Goal: Task Accomplishment & Management: Manage account settings

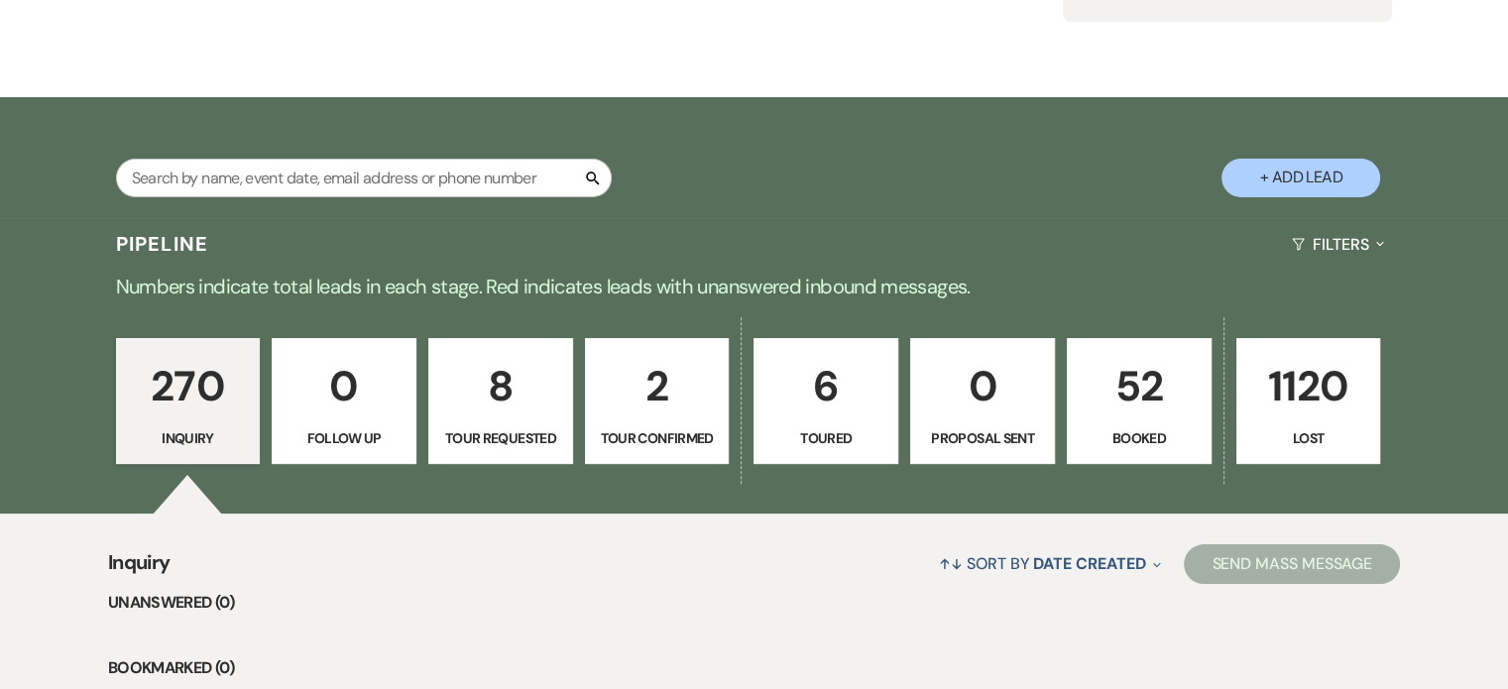
scroll to position [454, 0]
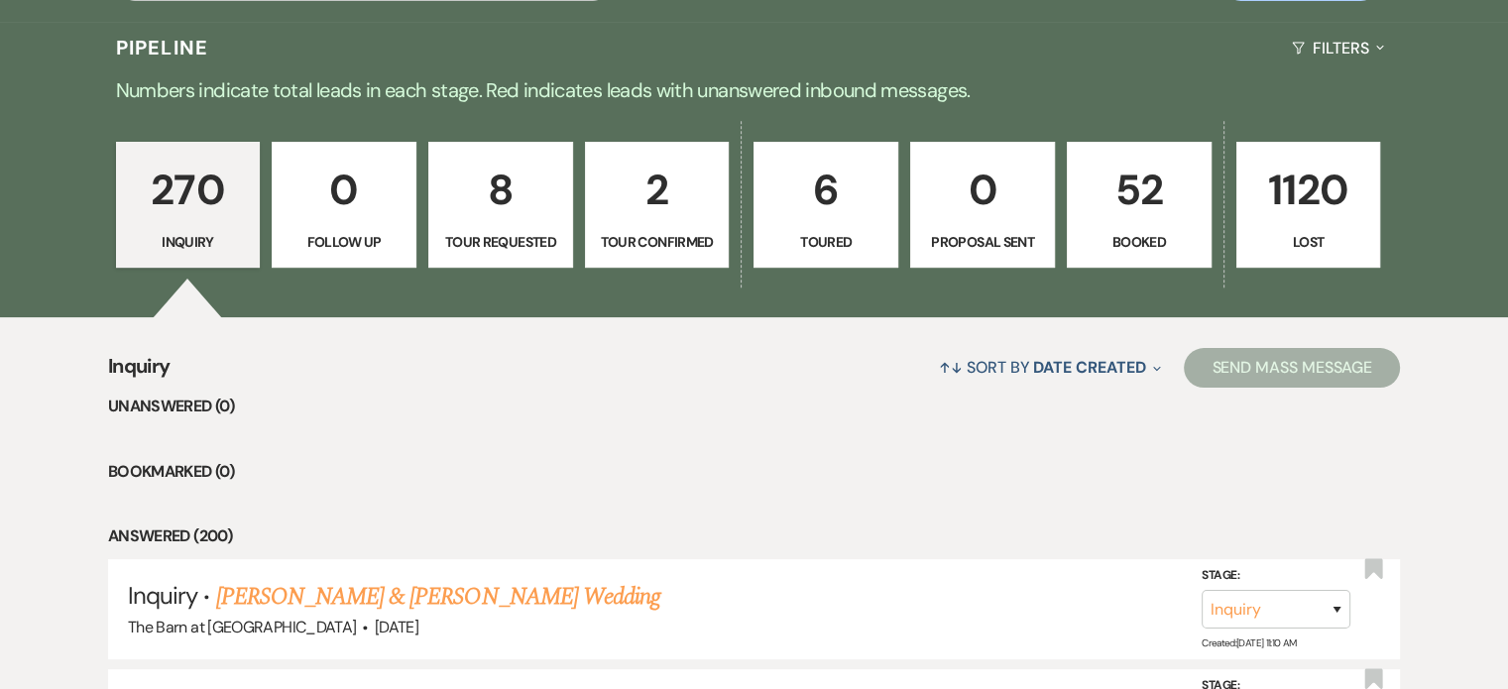
click at [1170, 178] on p "52" at bounding box center [1138, 190] width 119 height 66
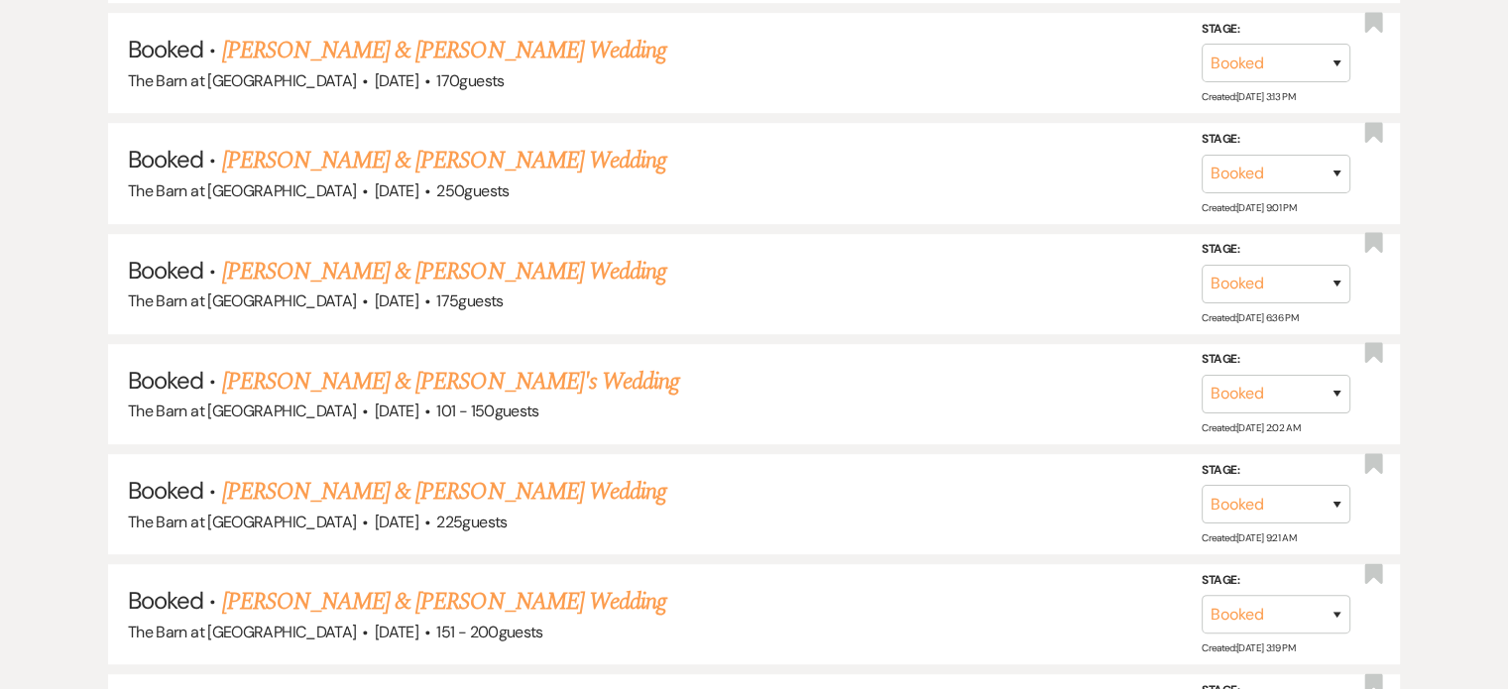
scroll to position [1144, 0]
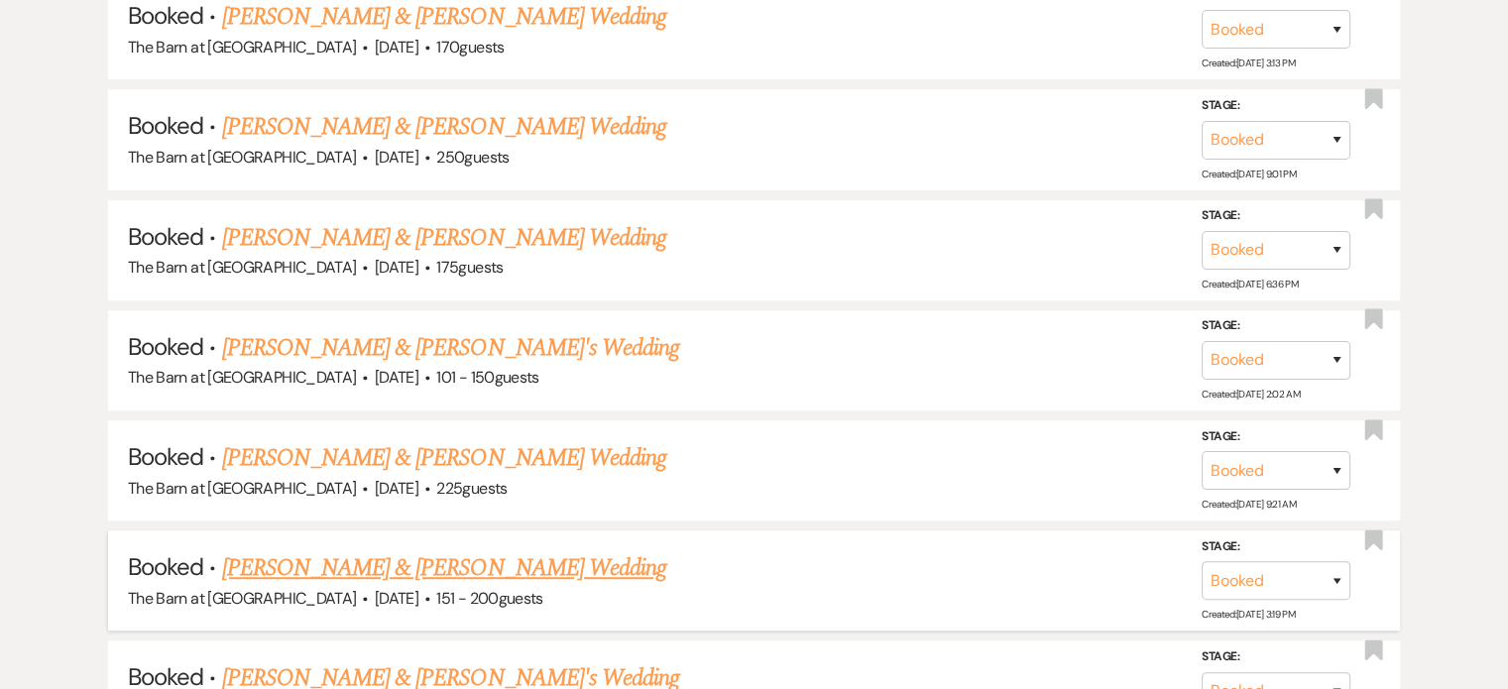
click at [436, 560] on link "[PERSON_NAME] & [PERSON_NAME] Wedding" at bounding box center [444, 568] width 444 height 36
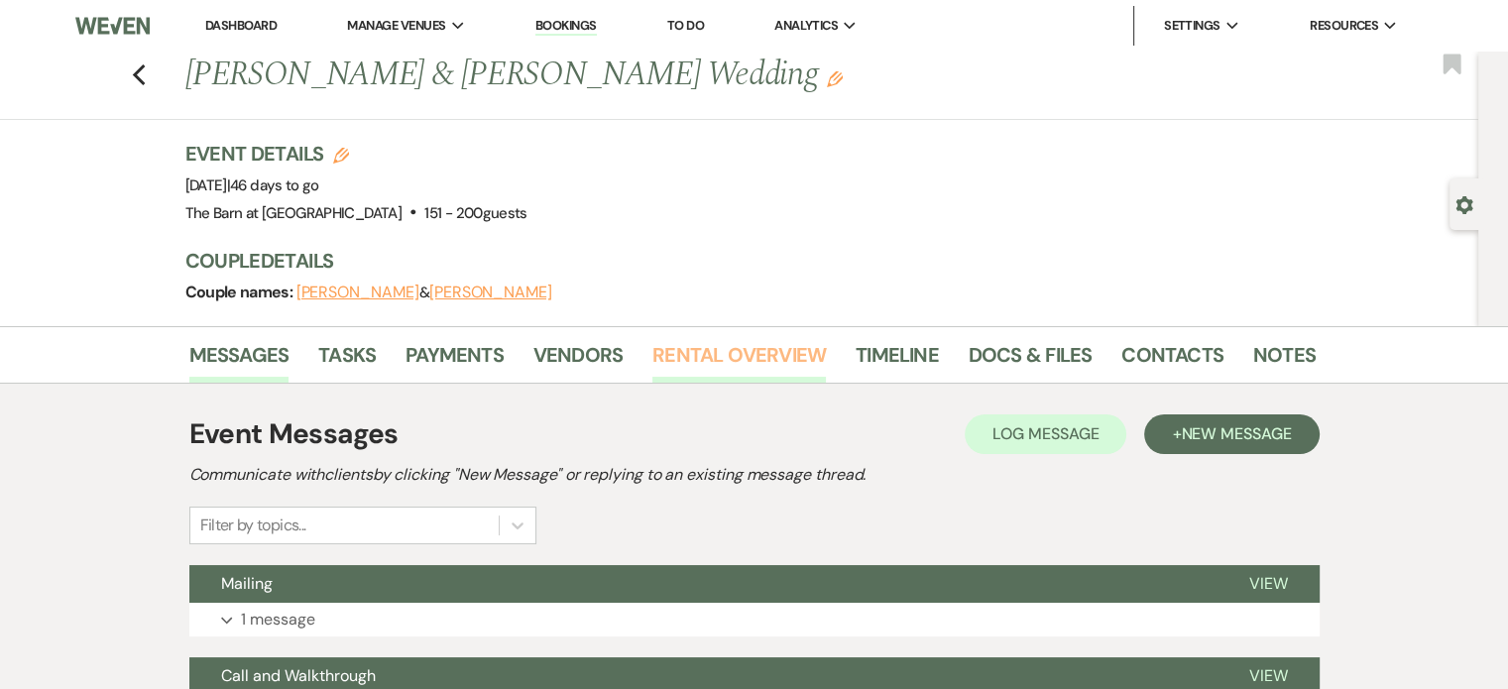
click at [706, 358] on link "Rental Overview" at bounding box center [738, 361] width 173 height 44
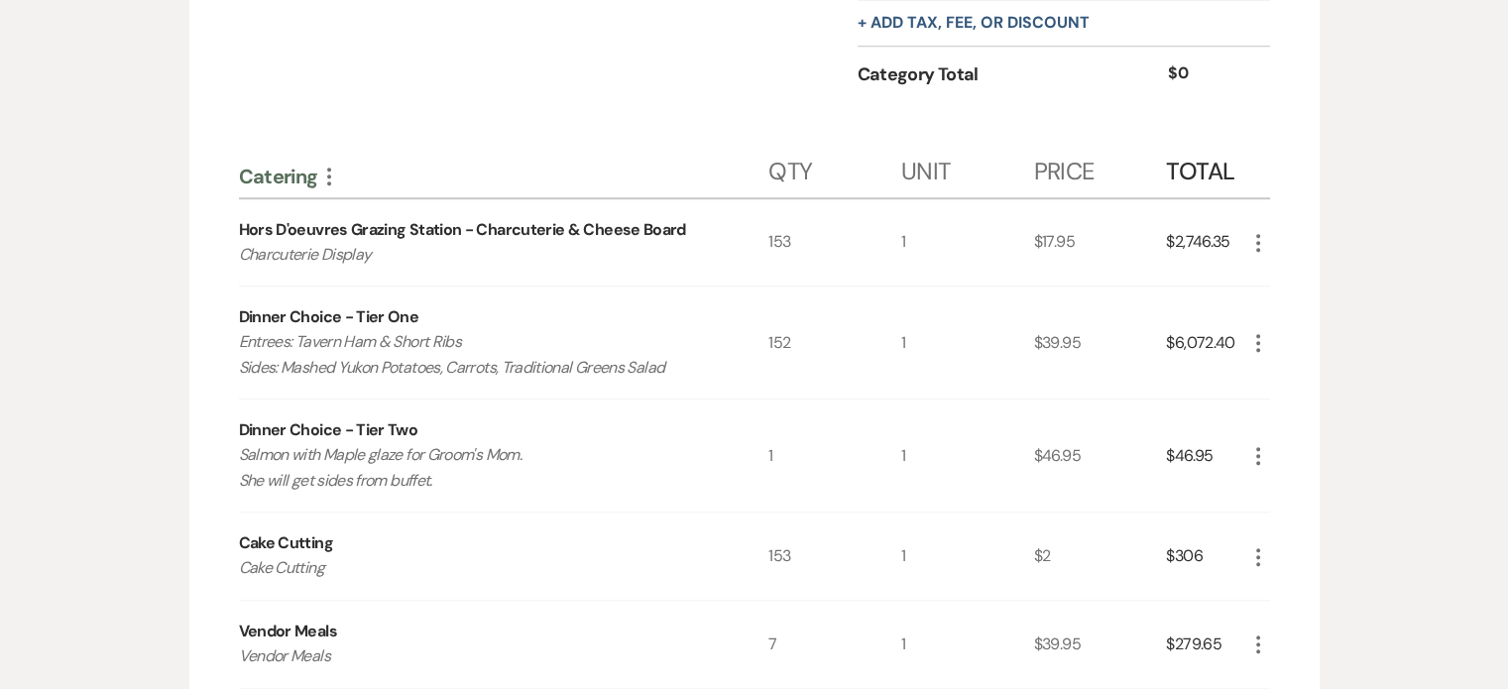
scroll to position [1690, 0]
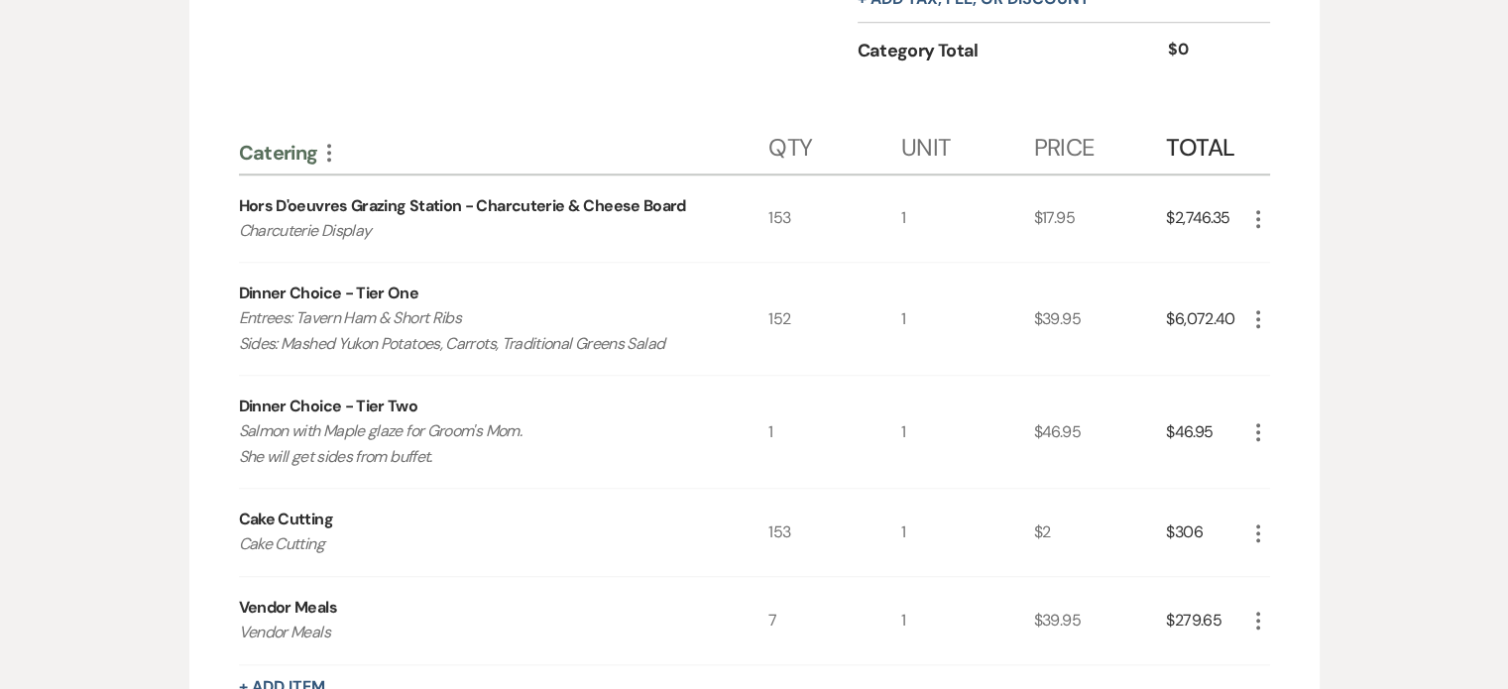
click at [1262, 213] on icon "More" at bounding box center [1258, 219] width 24 height 24
click at [1289, 250] on button "Pencil Edit" at bounding box center [1297, 258] width 103 height 32
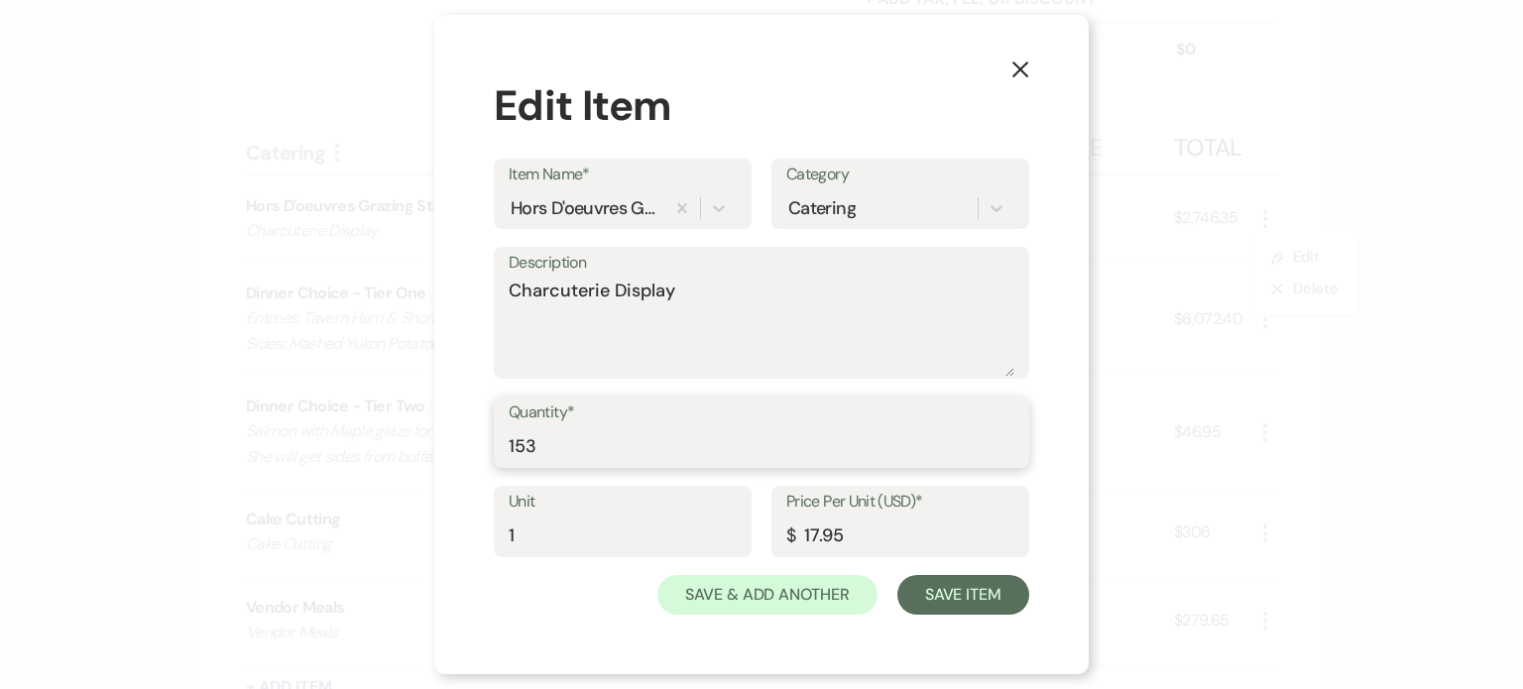
click at [741, 452] on input "153" at bounding box center [762, 446] width 506 height 39
type input "155"
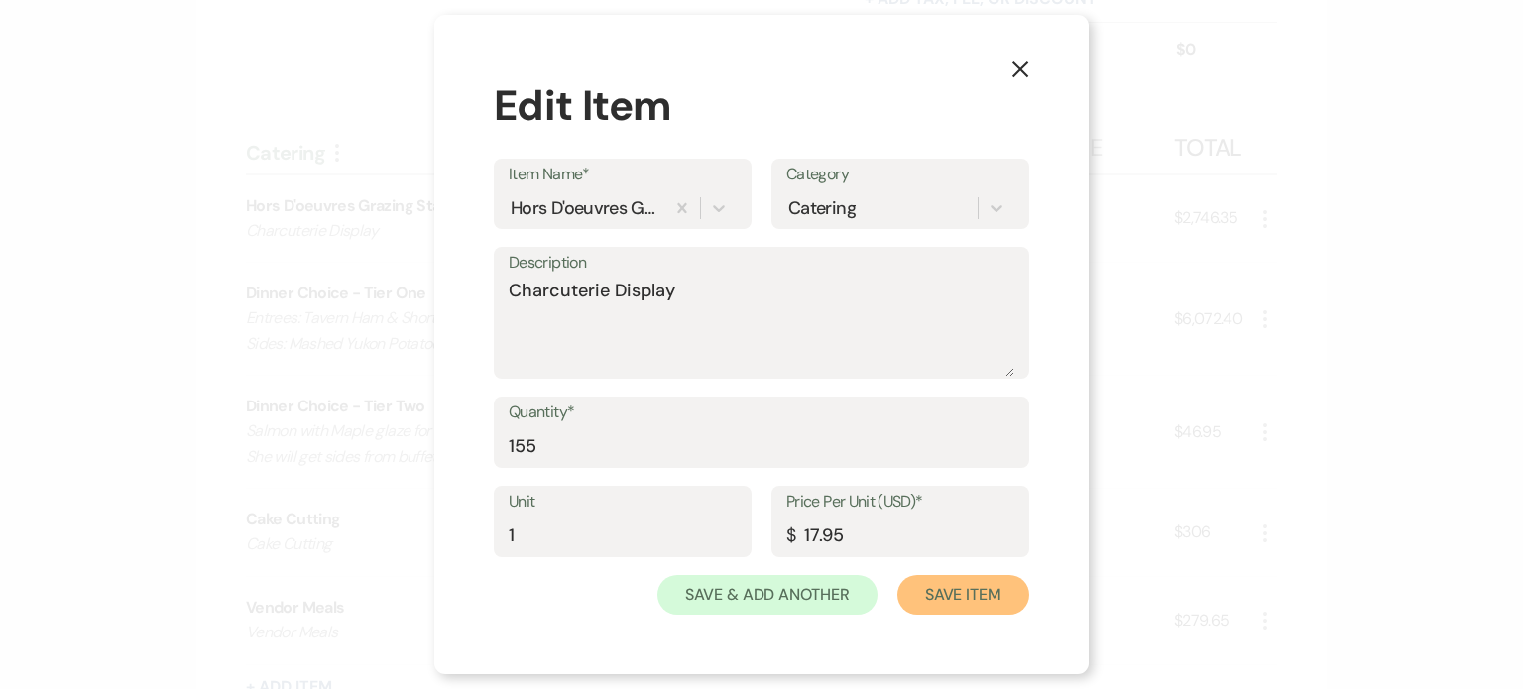
click at [995, 602] on button "Save Item" at bounding box center [963, 595] width 132 height 40
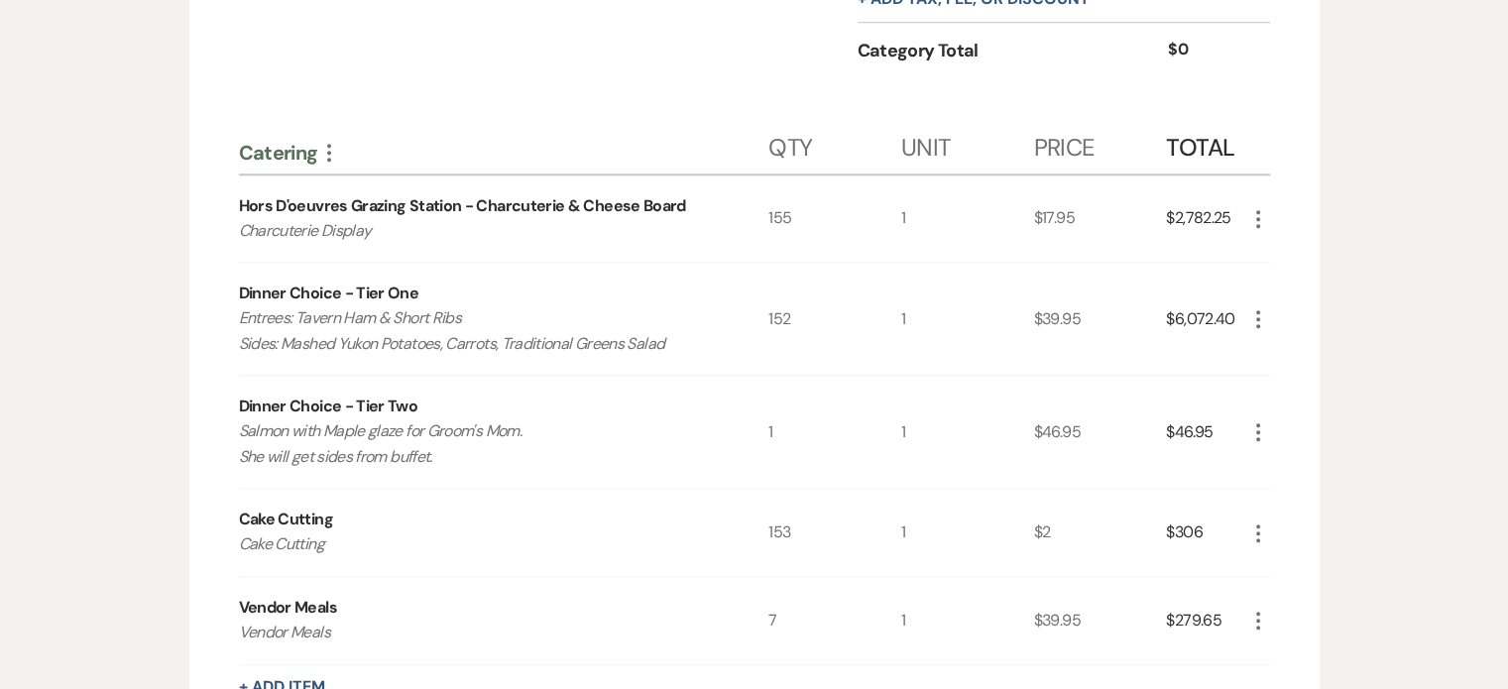
click at [1257, 317] on icon "More" at bounding box center [1258, 319] width 24 height 24
click at [1285, 350] on button "Pencil Edit" at bounding box center [1297, 358] width 103 height 32
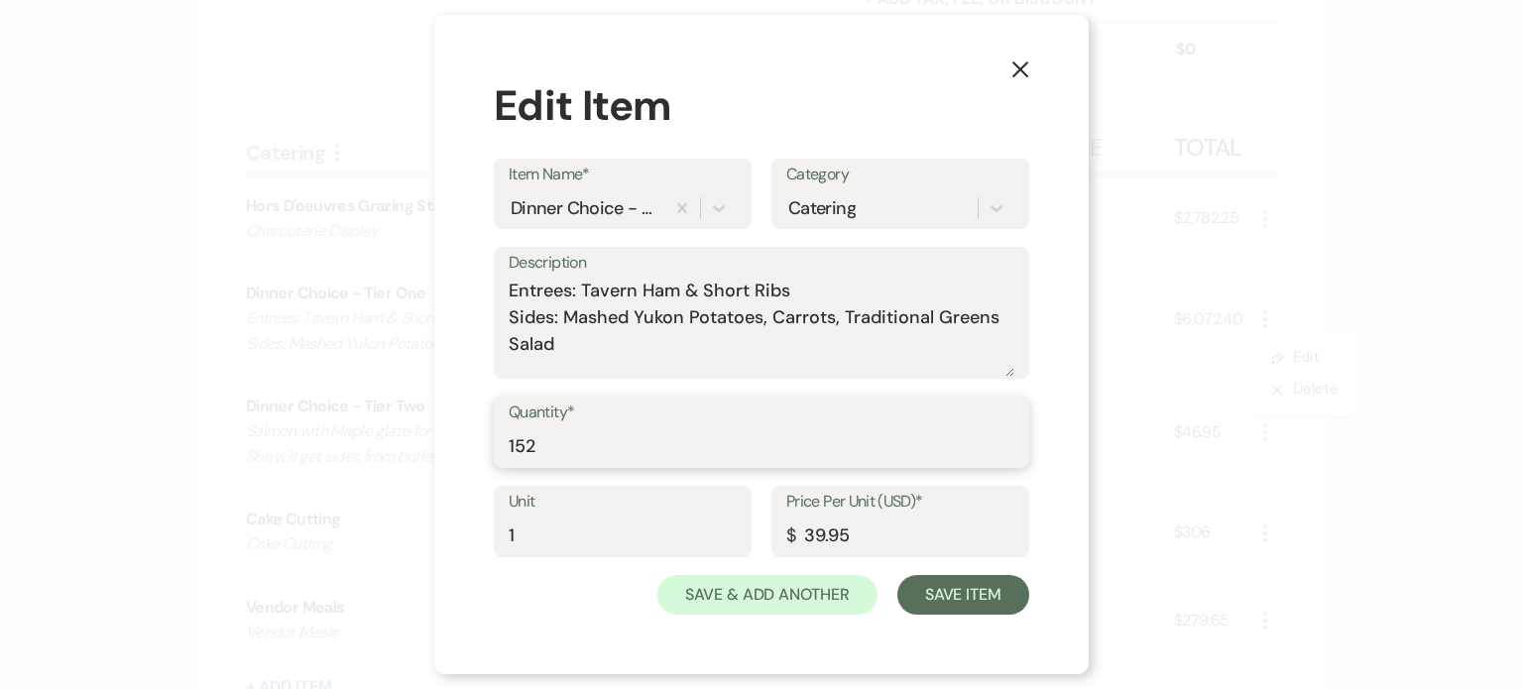
click at [781, 453] on input "152" at bounding box center [762, 446] width 506 height 39
type input "154"
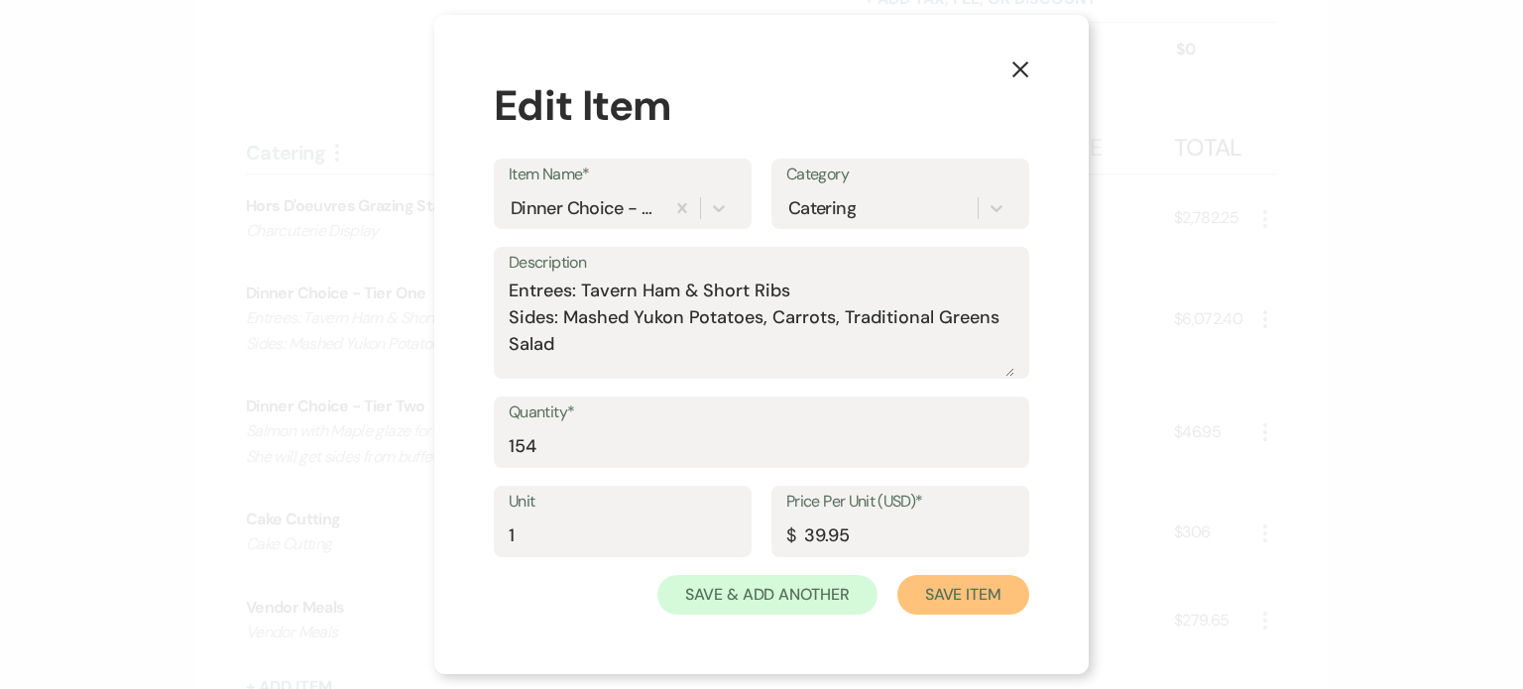
click at [935, 590] on button "Save Item" at bounding box center [963, 595] width 132 height 40
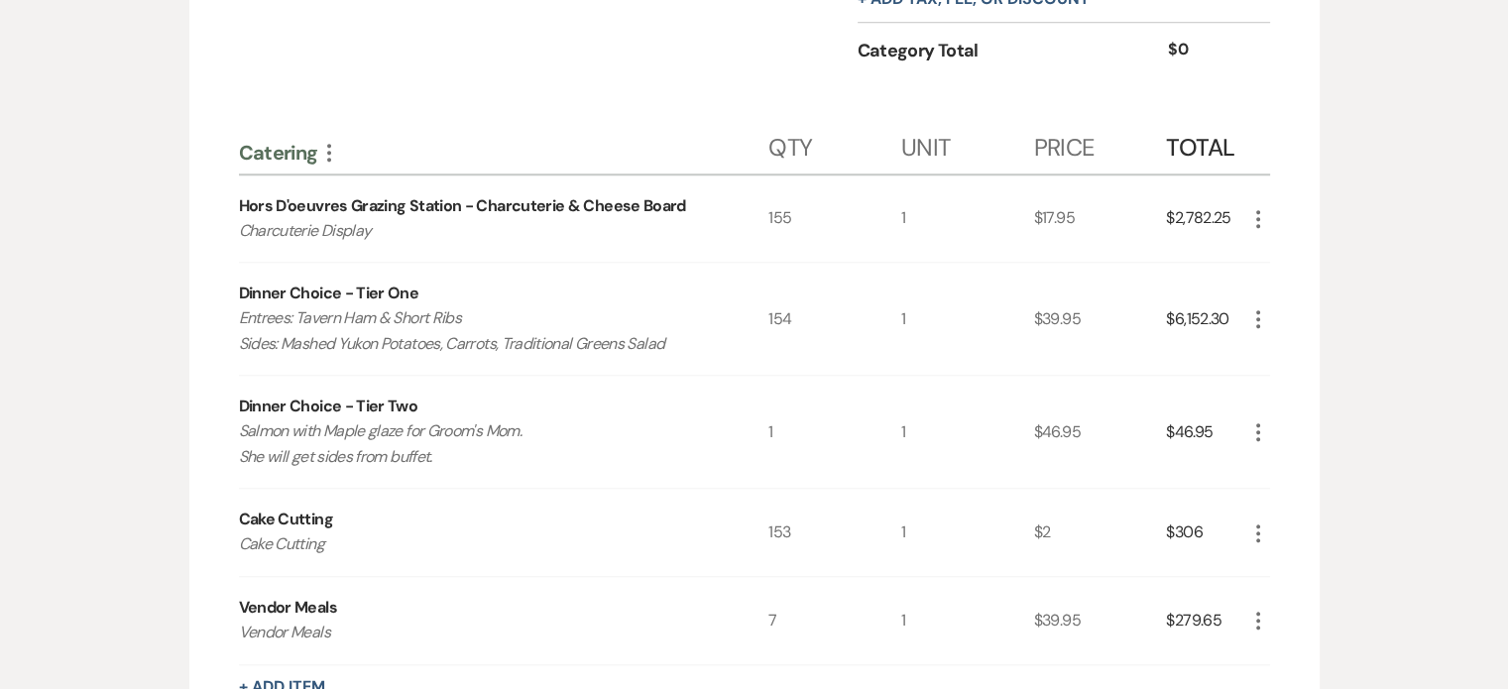
click at [1254, 526] on icon "More" at bounding box center [1258, 533] width 24 height 24
click at [1296, 558] on button "Pencil Edit" at bounding box center [1297, 572] width 103 height 32
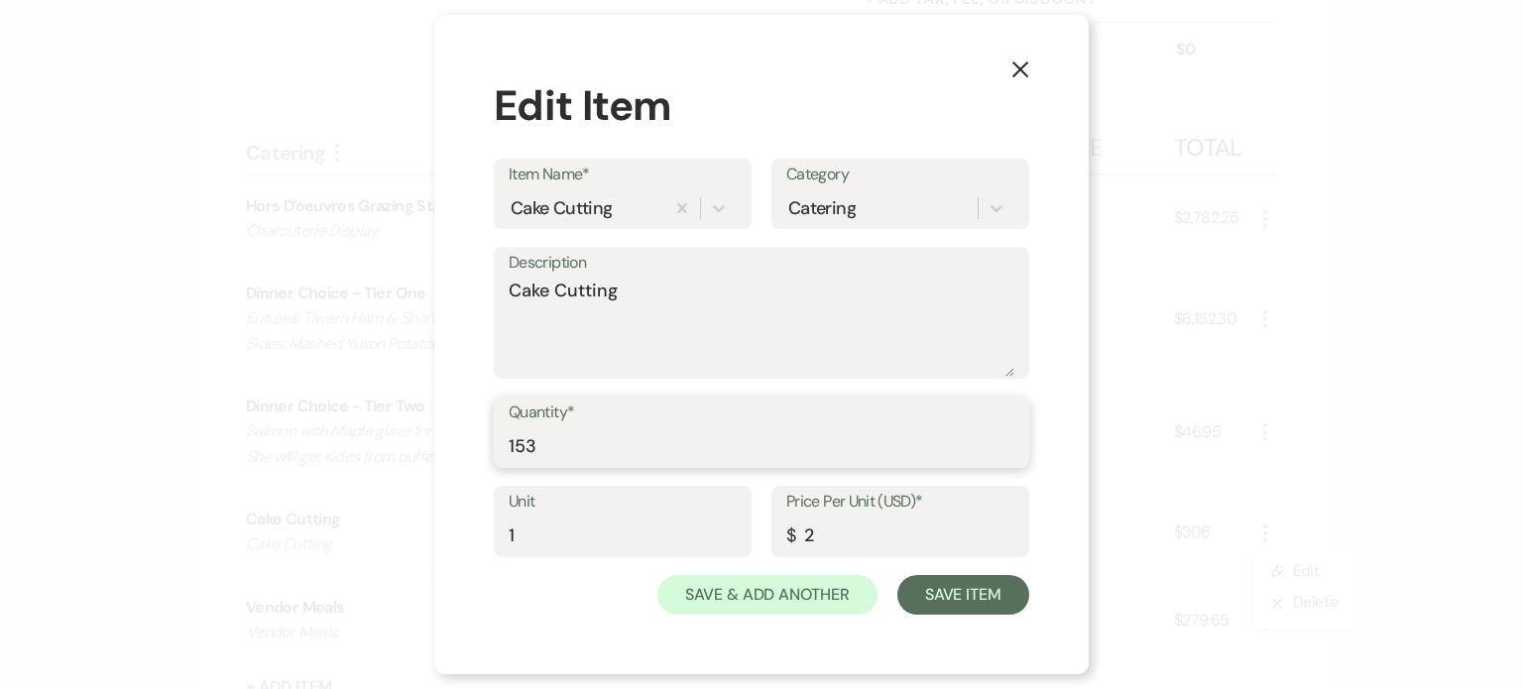
click at [881, 433] on input "153" at bounding box center [762, 446] width 506 height 39
type input "155"
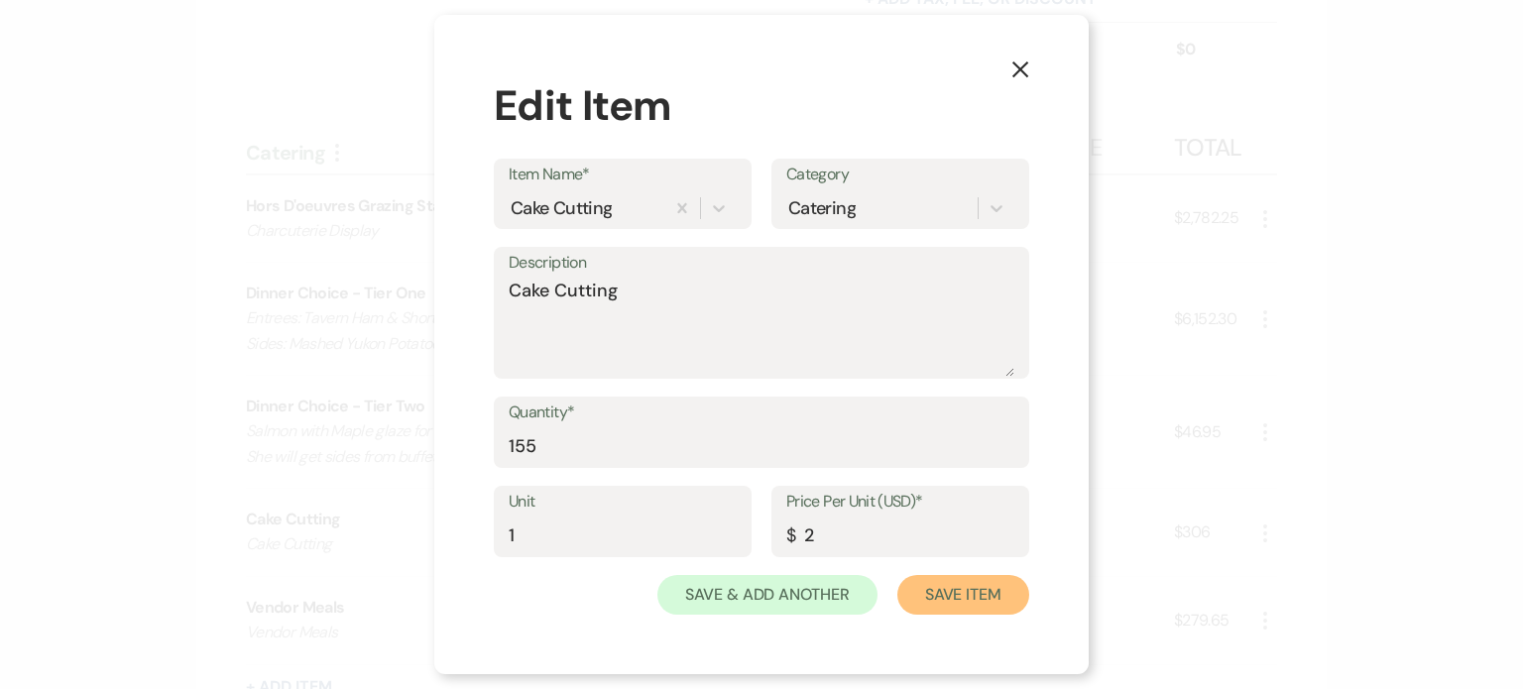
click at [1012, 593] on button "Save Item" at bounding box center [963, 595] width 132 height 40
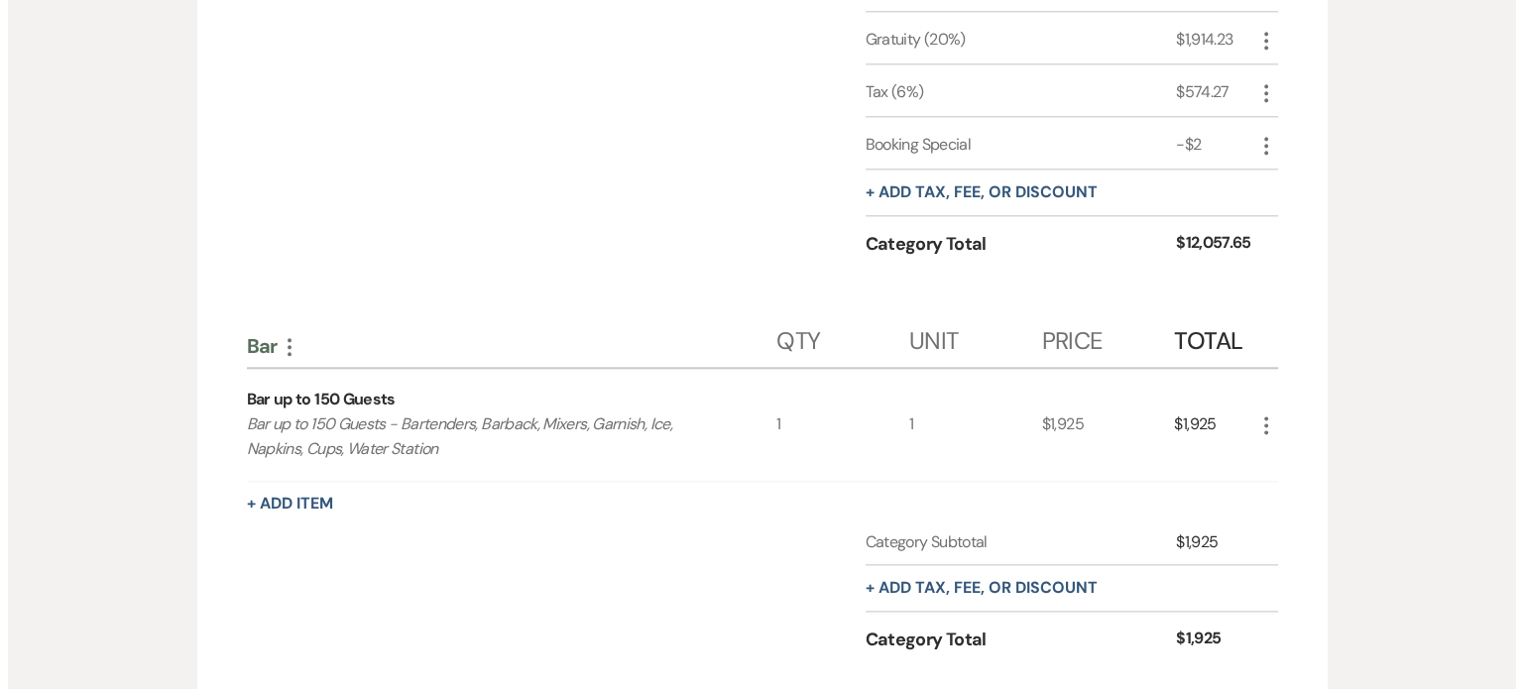
scroll to position [2463, 0]
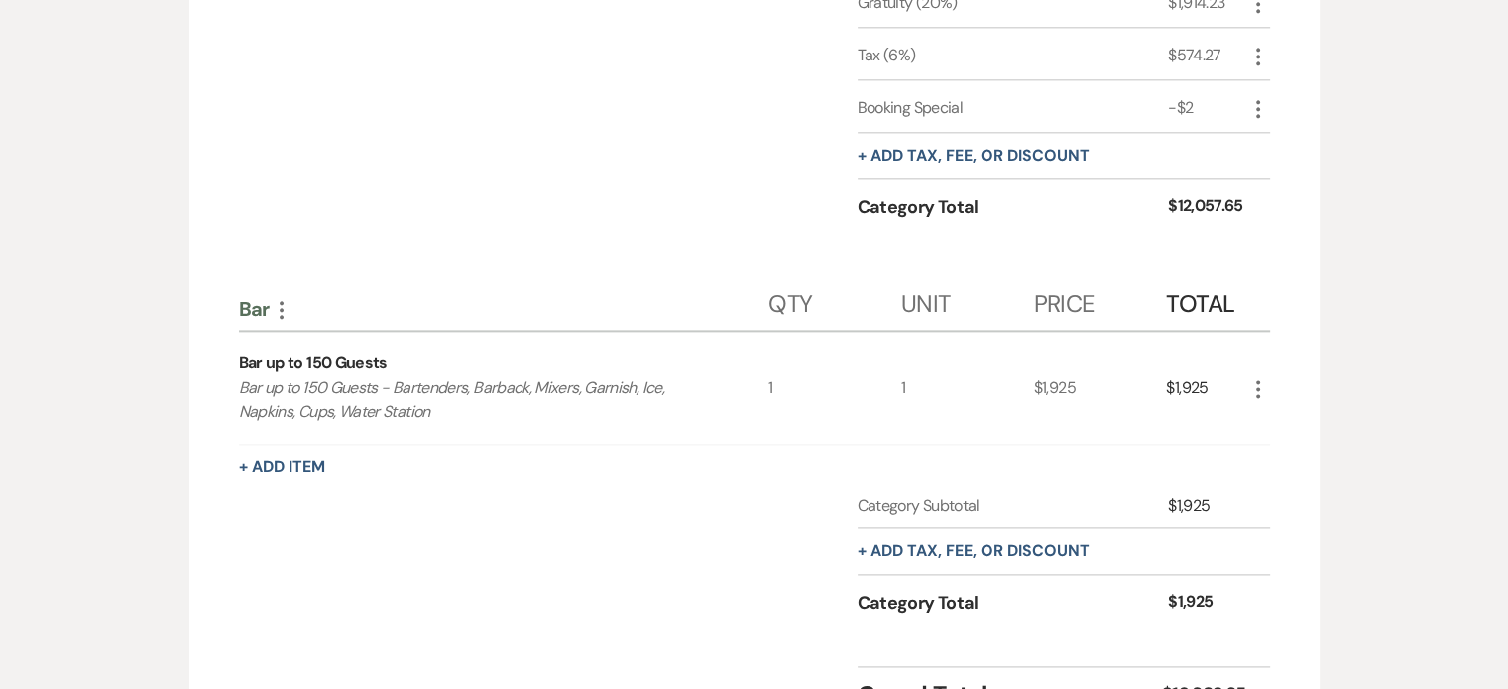
click at [1257, 380] on use "button" at bounding box center [1258, 389] width 4 height 18
click at [1268, 419] on icon "Pencil" at bounding box center [1274, 426] width 12 height 15
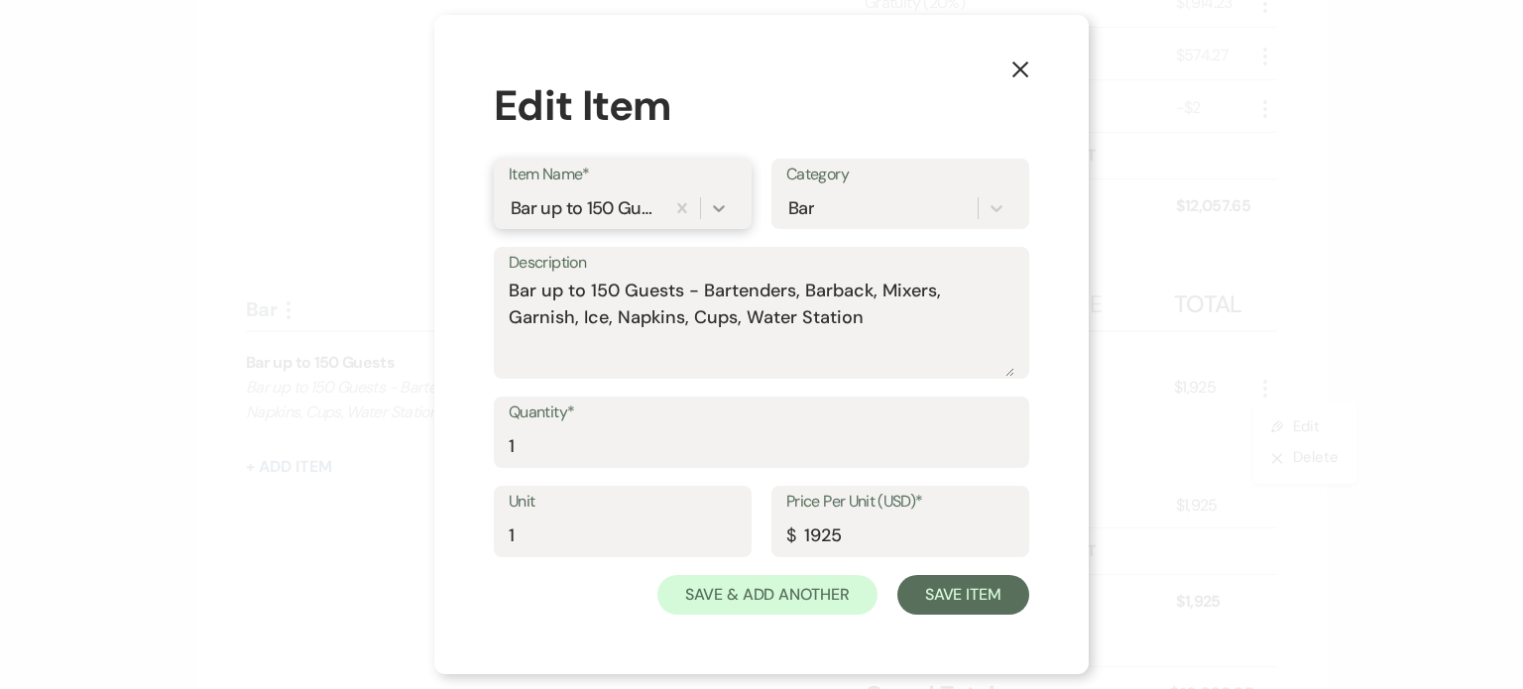
click at [707, 204] on div at bounding box center [719, 208] width 36 height 36
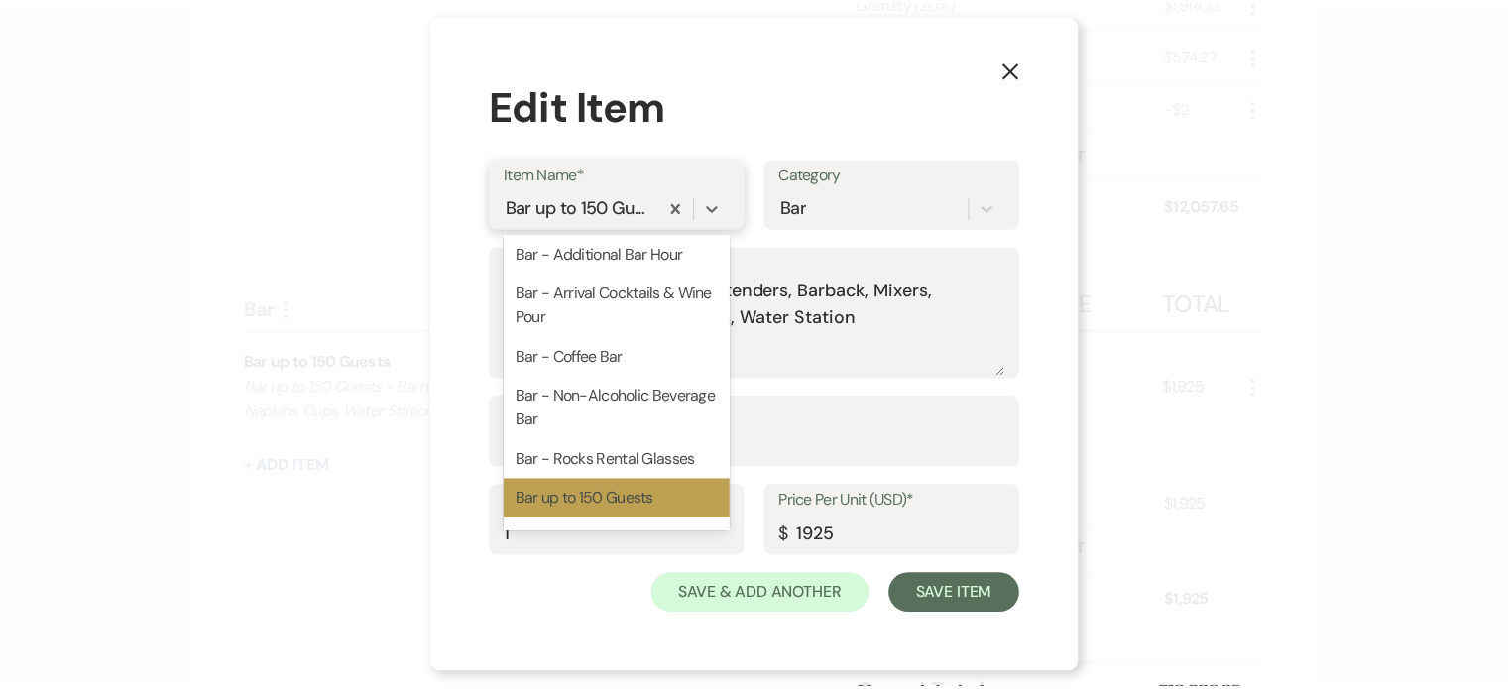
scroll to position [164, 0]
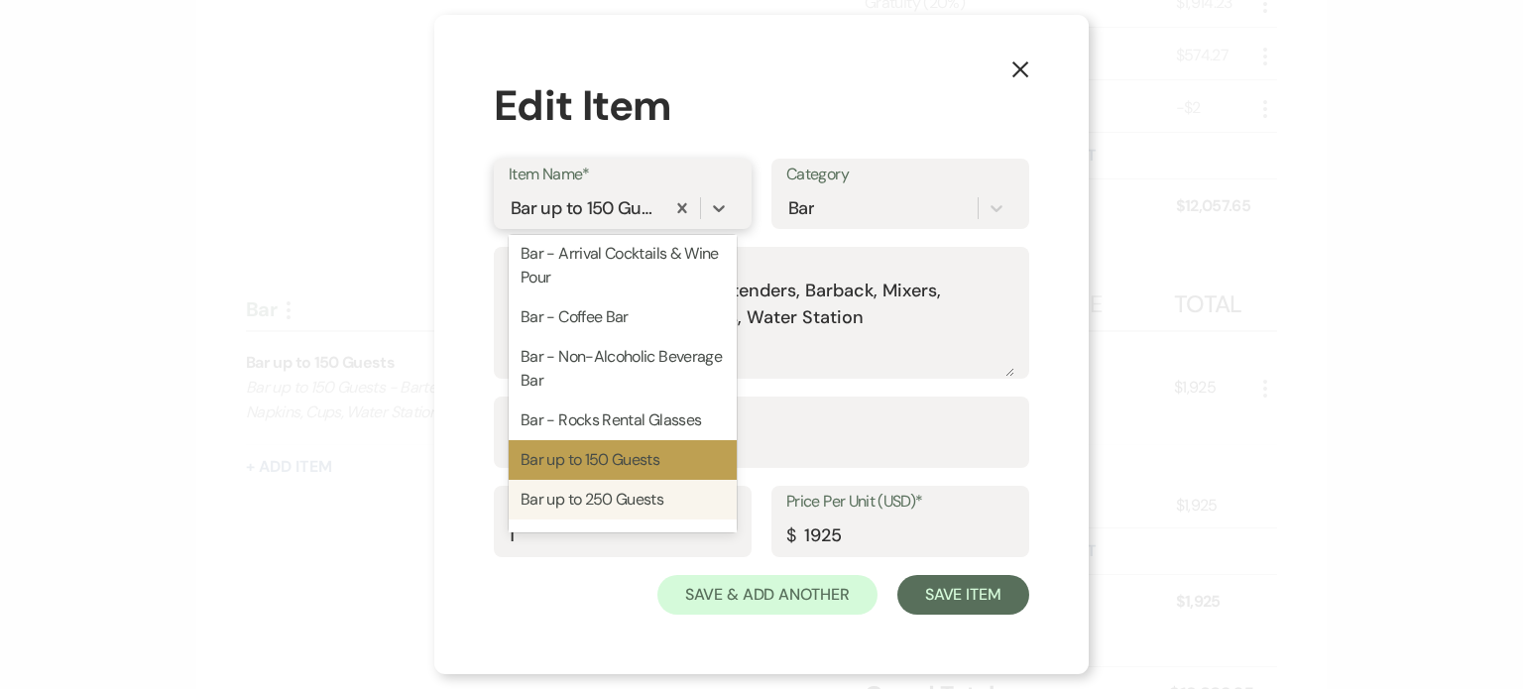
click at [673, 502] on div "Bar up to 250 Guests" at bounding box center [623, 500] width 228 height 40
type textarea "Bar up to 250 Guests - Bartenders, Barback, Mixers, Garnish, Ice, Napkins, Cups…"
type input "2425"
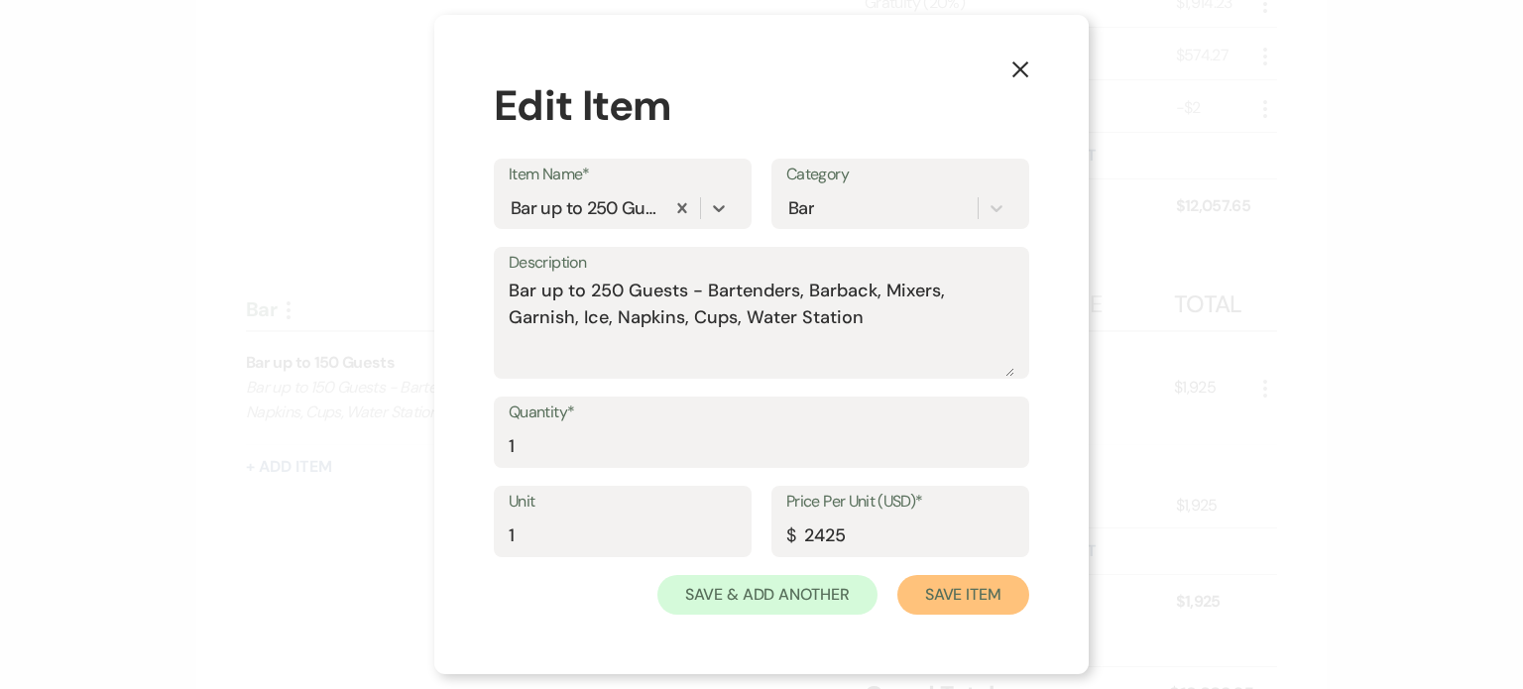
click at [966, 604] on button "Save Item" at bounding box center [963, 595] width 132 height 40
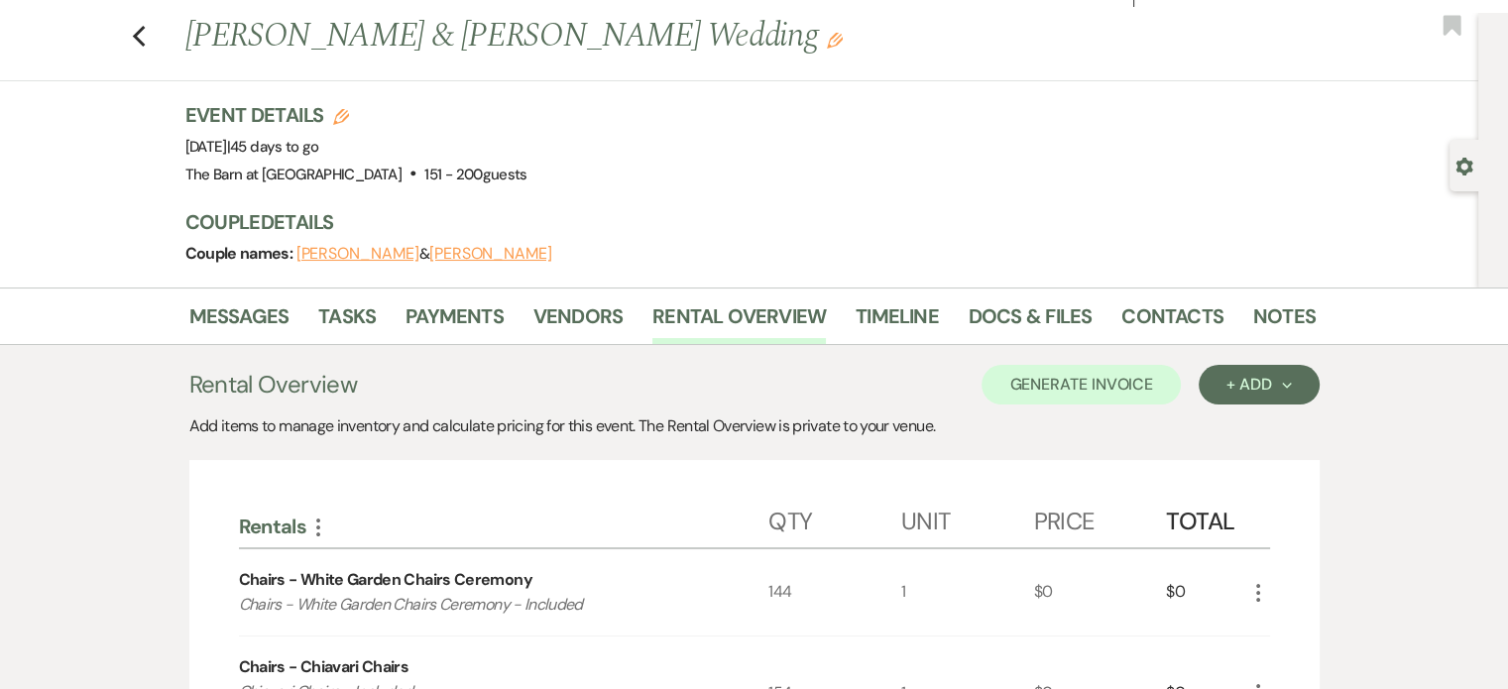
scroll to position [0, 0]
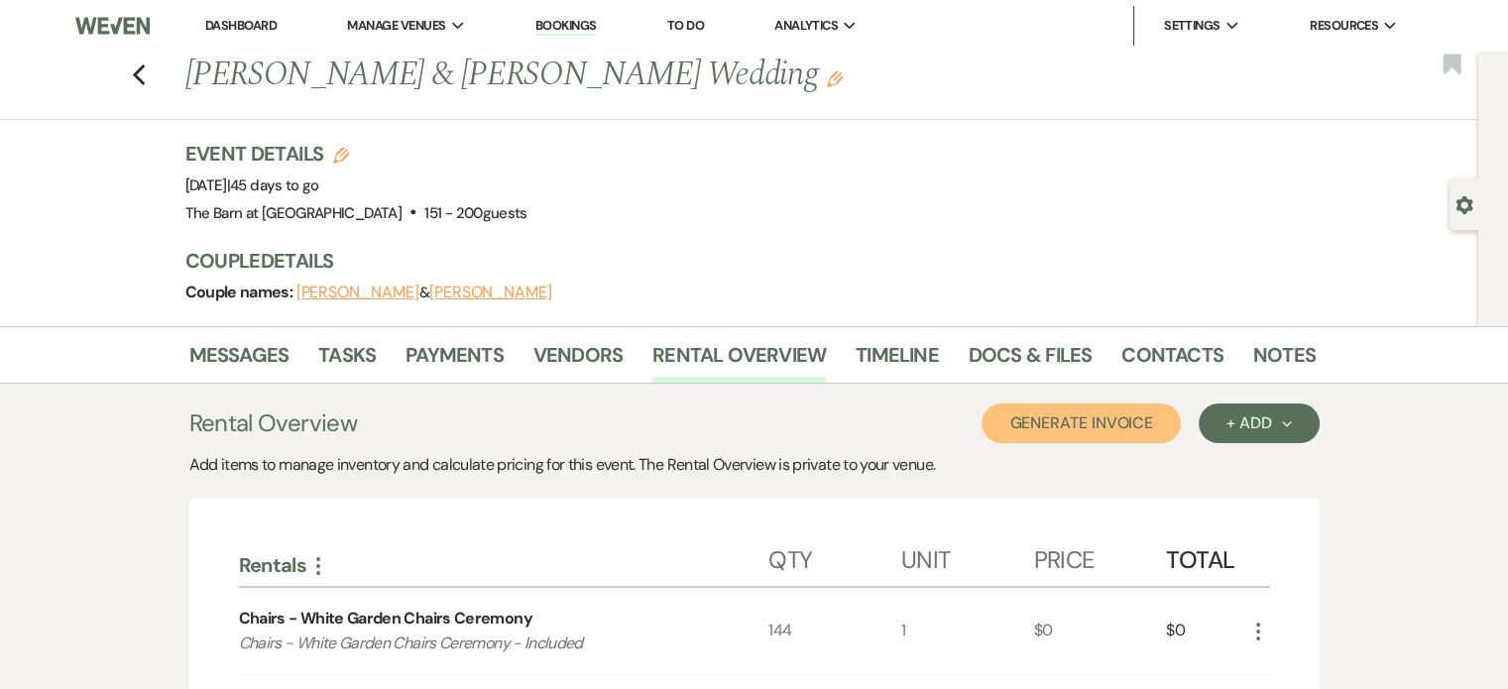
click at [1027, 422] on button "Generate Invoice" at bounding box center [1080, 423] width 199 height 40
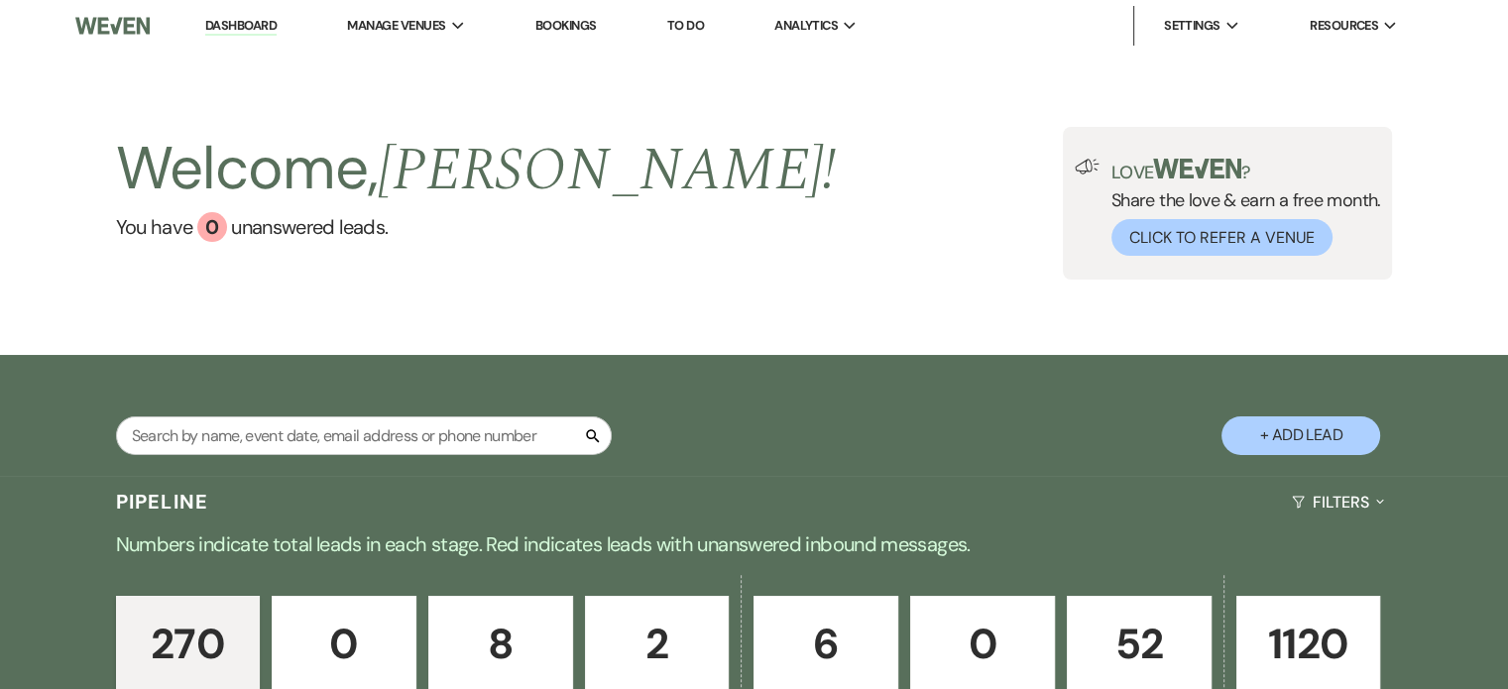
click at [1106, 617] on p "52" at bounding box center [1138, 644] width 119 height 66
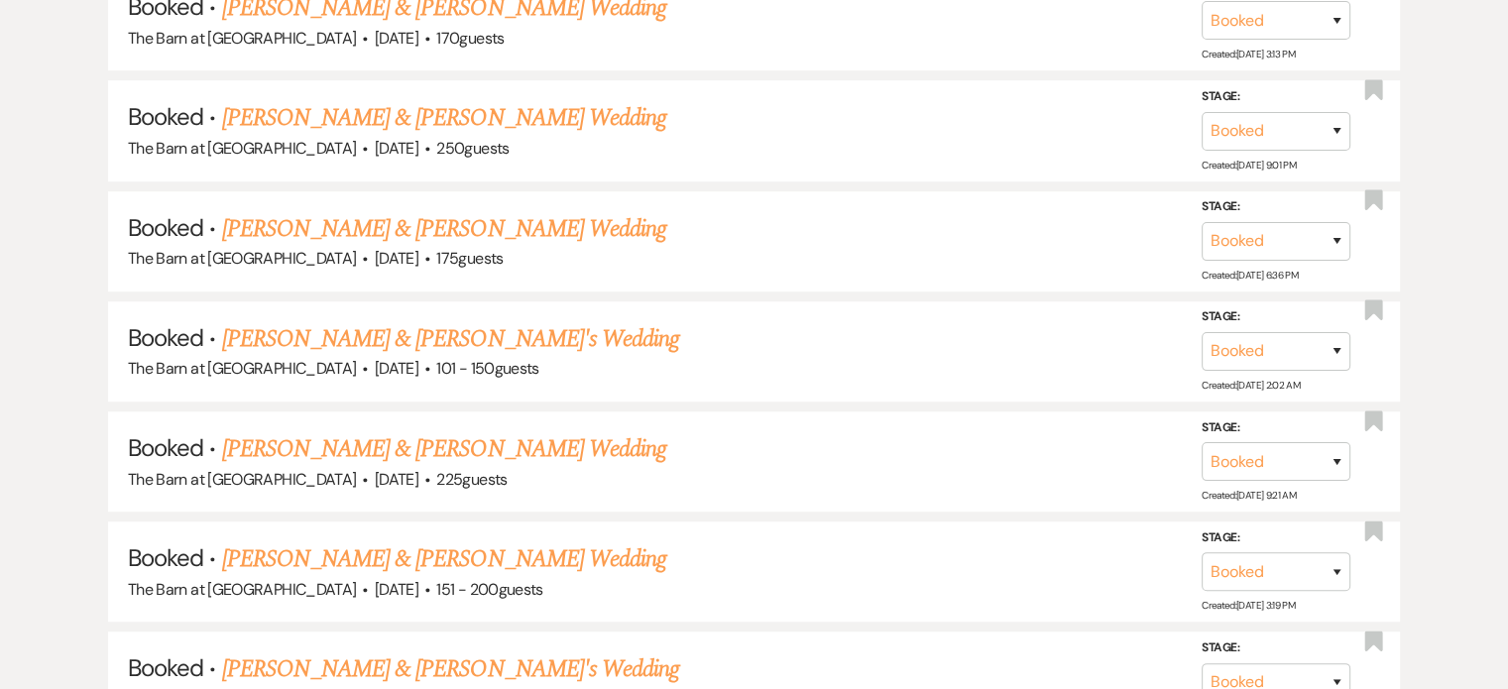
scroll to position [1173, 0]
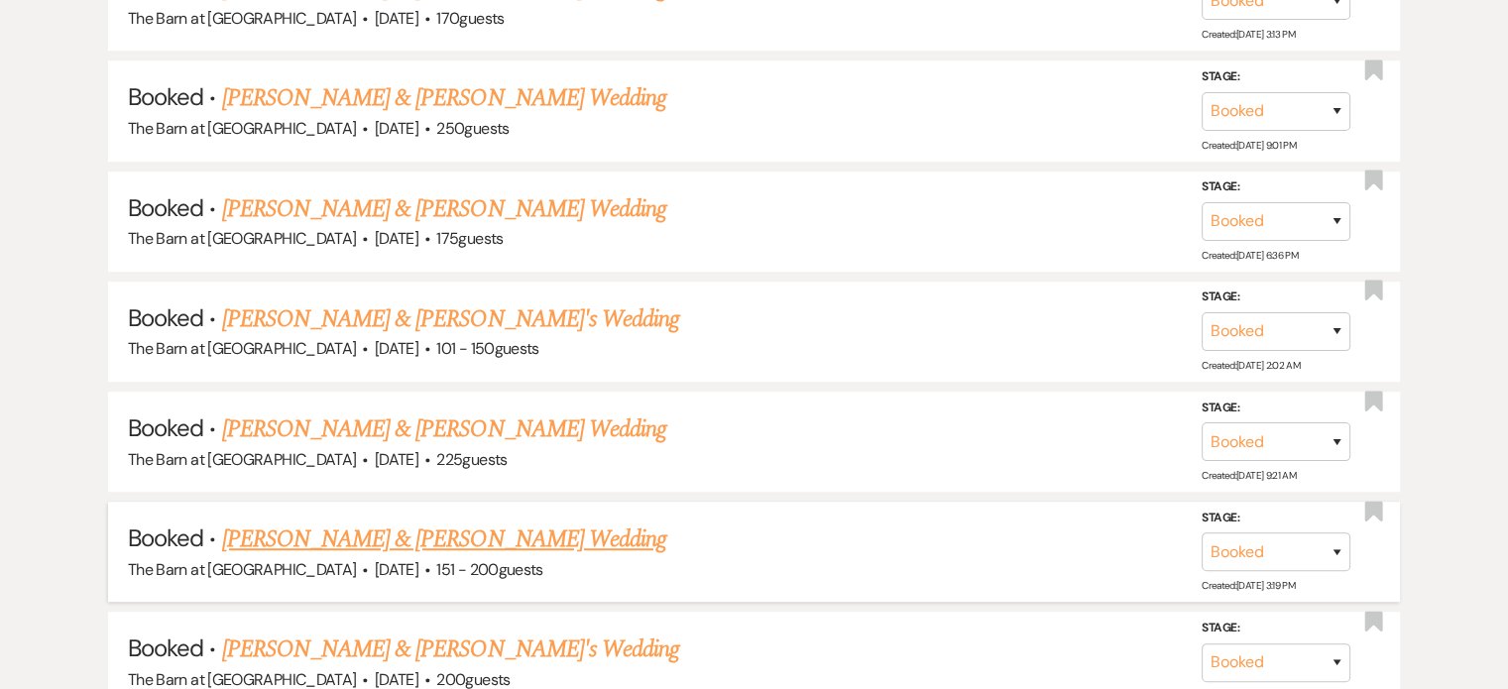
click at [512, 530] on link "[PERSON_NAME] & [PERSON_NAME] Wedding" at bounding box center [444, 539] width 444 height 36
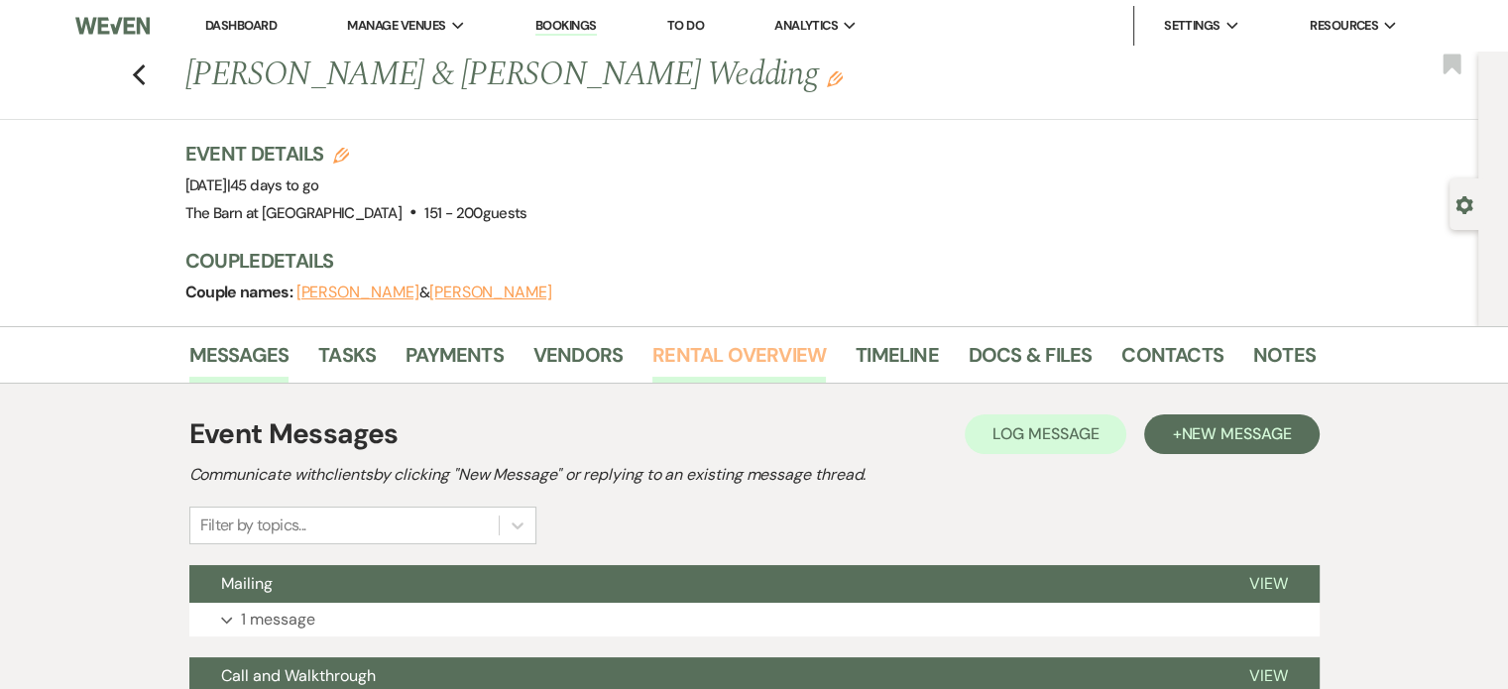
click at [722, 339] on link "Rental Overview" at bounding box center [738, 361] width 173 height 44
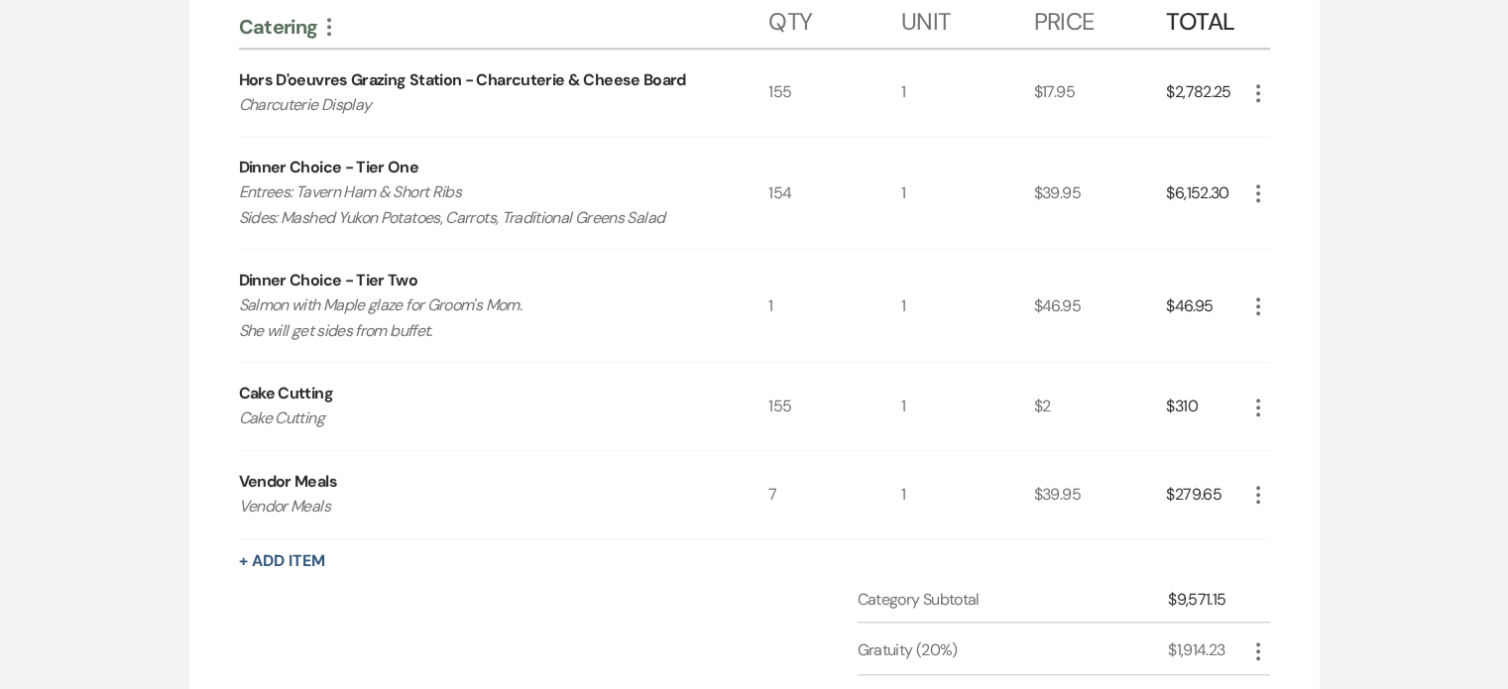
scroll to position [1812, 0]
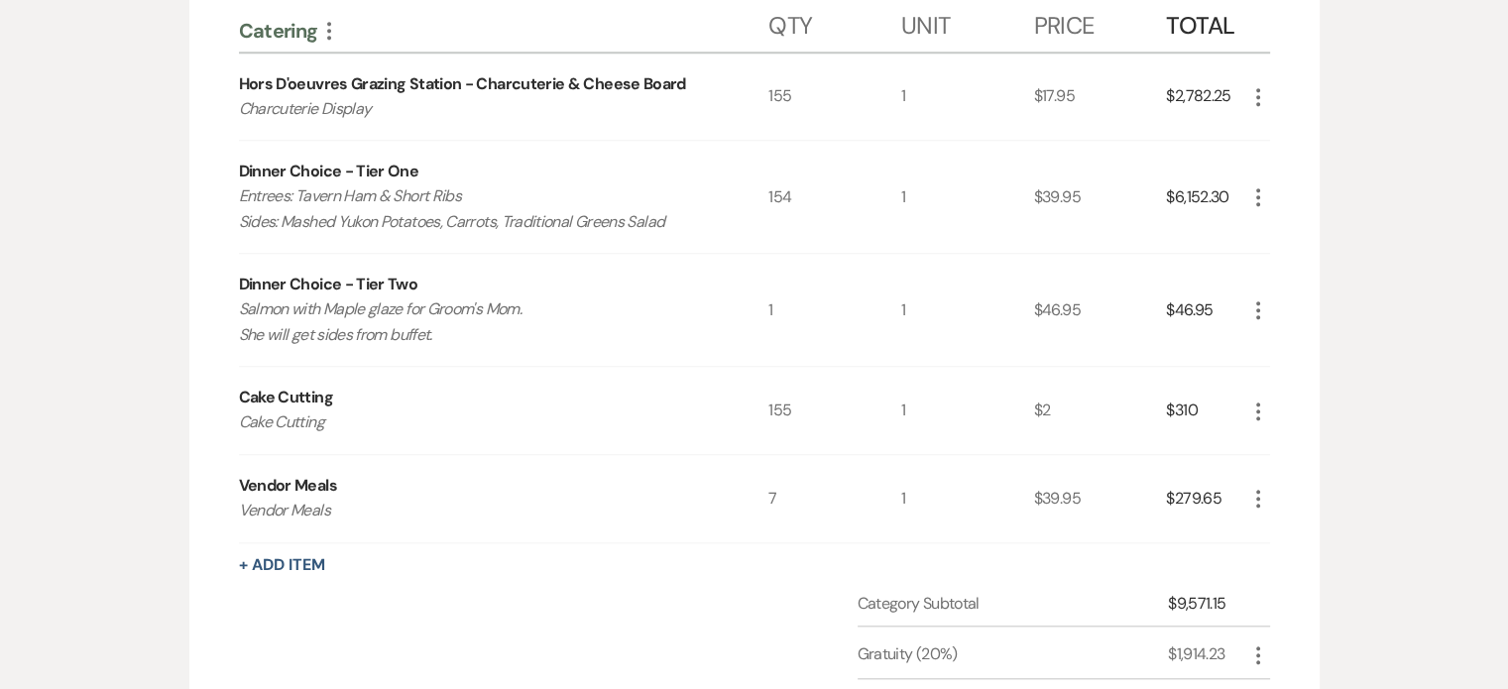
click at [1265, 188] on icon "More" at bounding box center [1258, 197] width 24 height 24
click at [1278, 221] on button "Pencil Edit" at bounding box center [1297, 236] width 103 height 32
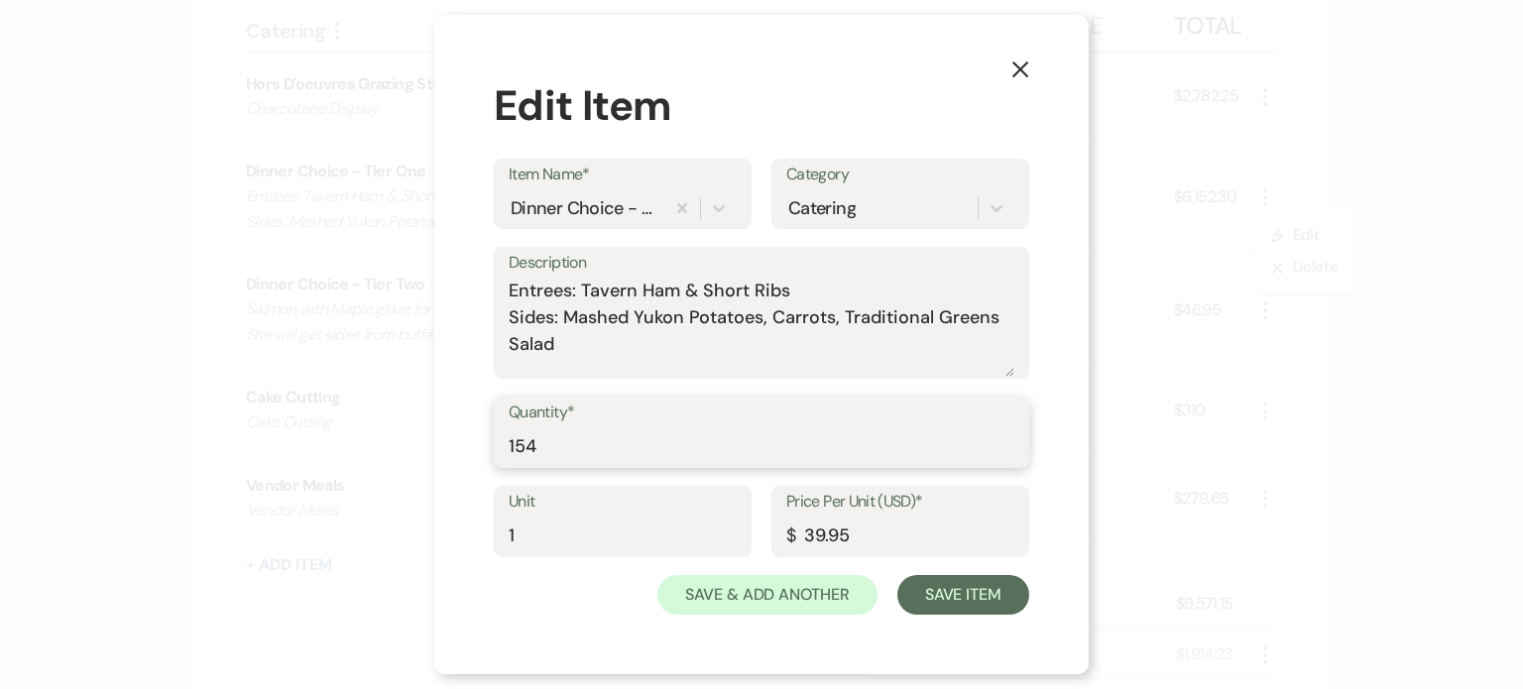
click at [664, 443] on input "154" at bounding box center [762, 446] width 506 height 39
type input "153"
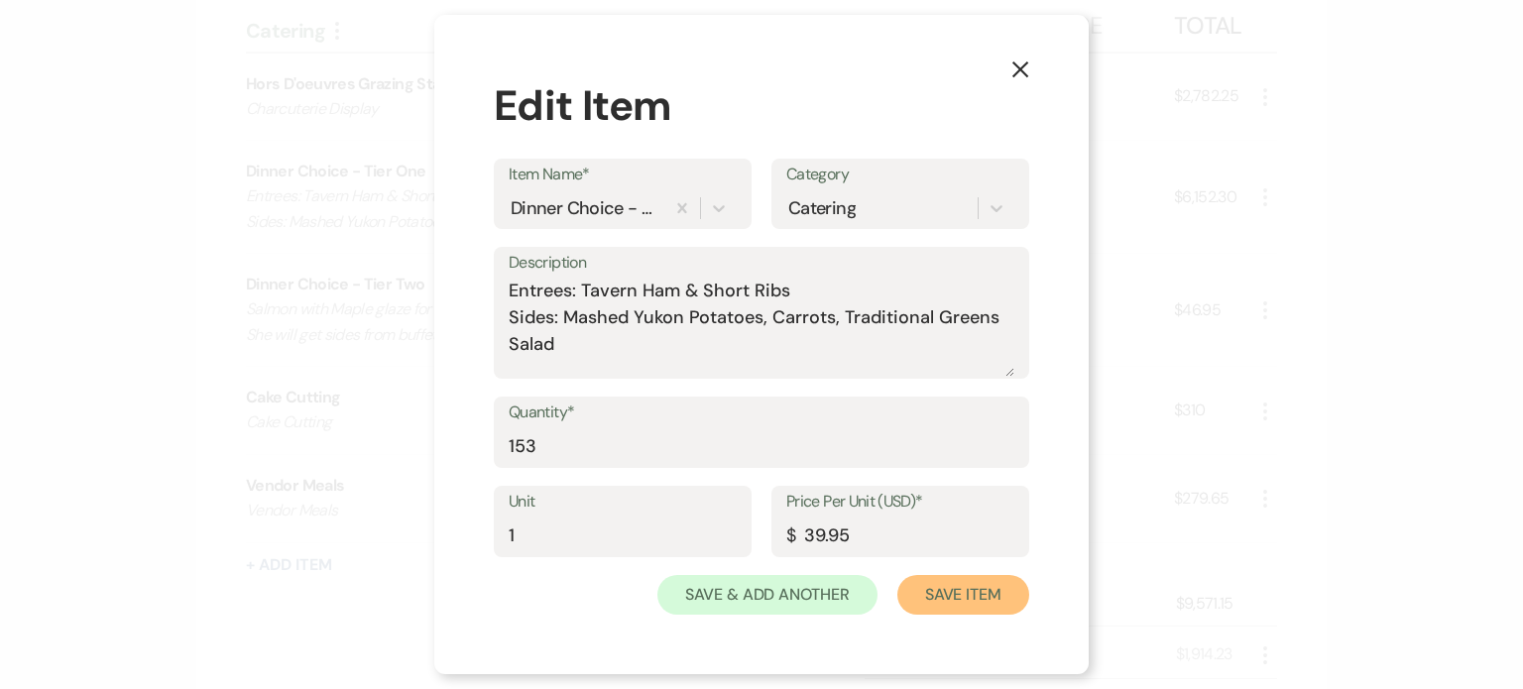
click at [1004, 576] on button "Save Item" at bounding box center [963, 595] width 132 height 40
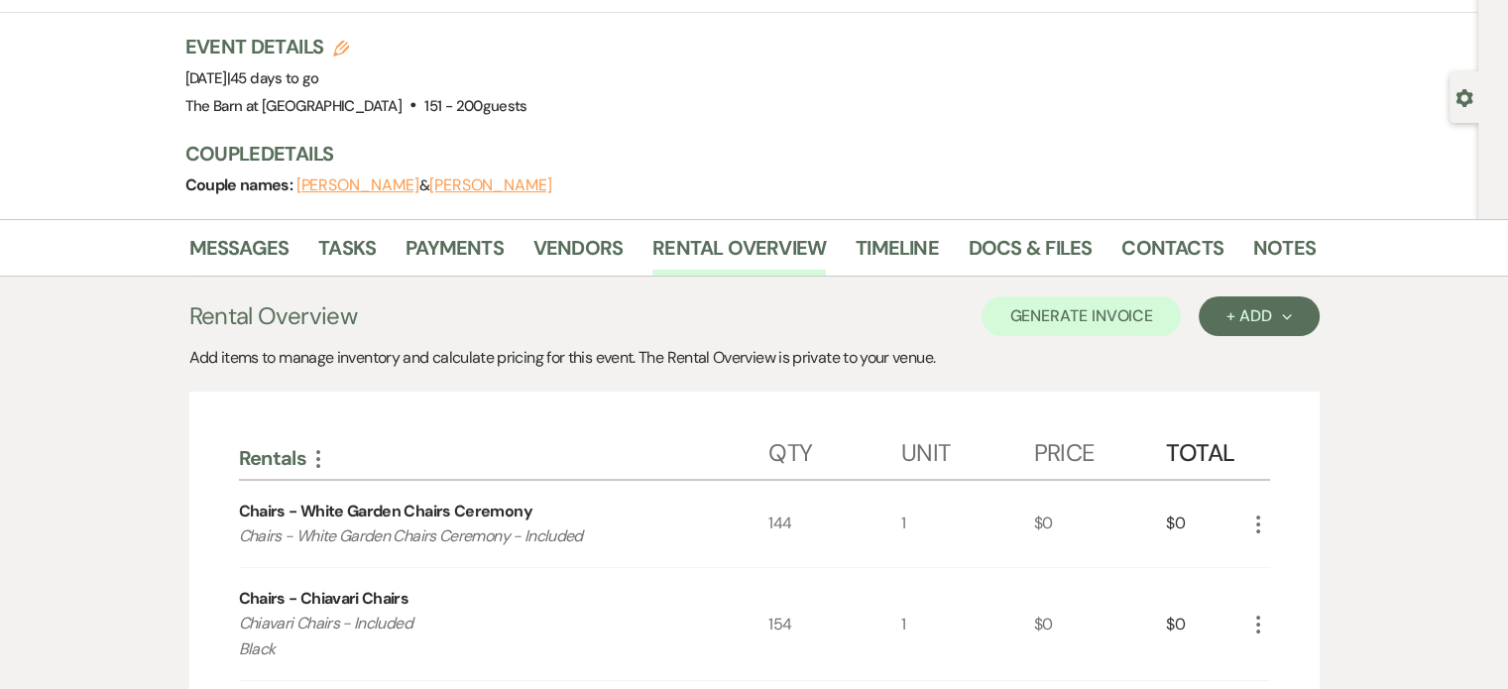
scroll to position [0, 0]
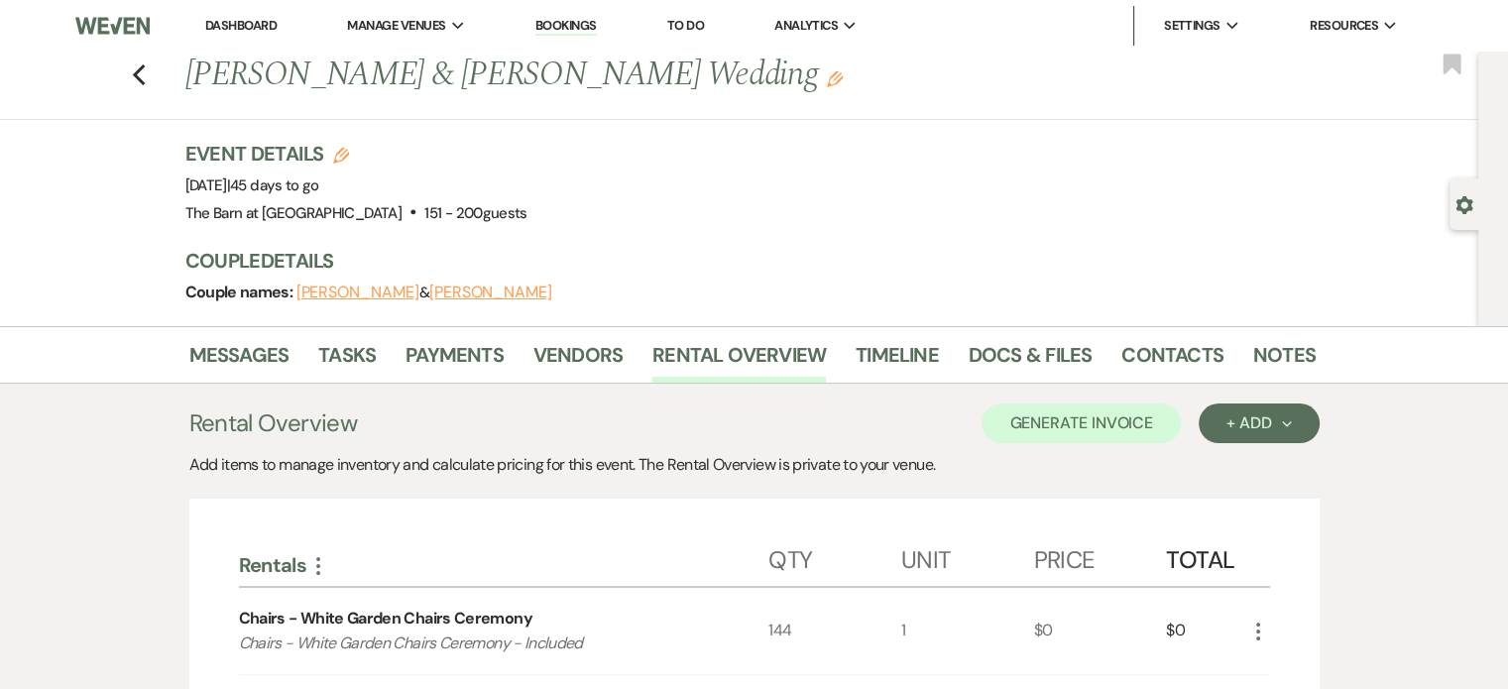
click at [145, 69] on use "button" at bounding box center [138, 75] width 13 height 22
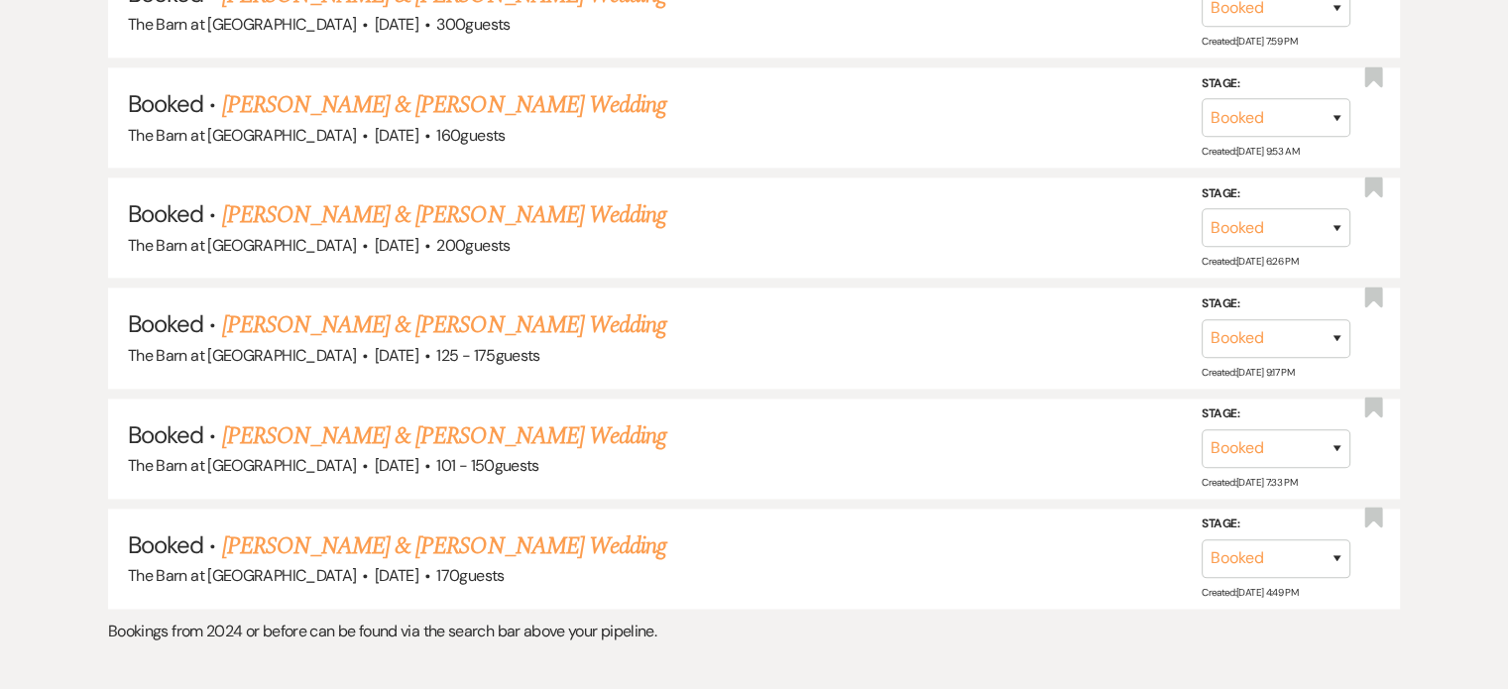
scroll to position [2723, 0]
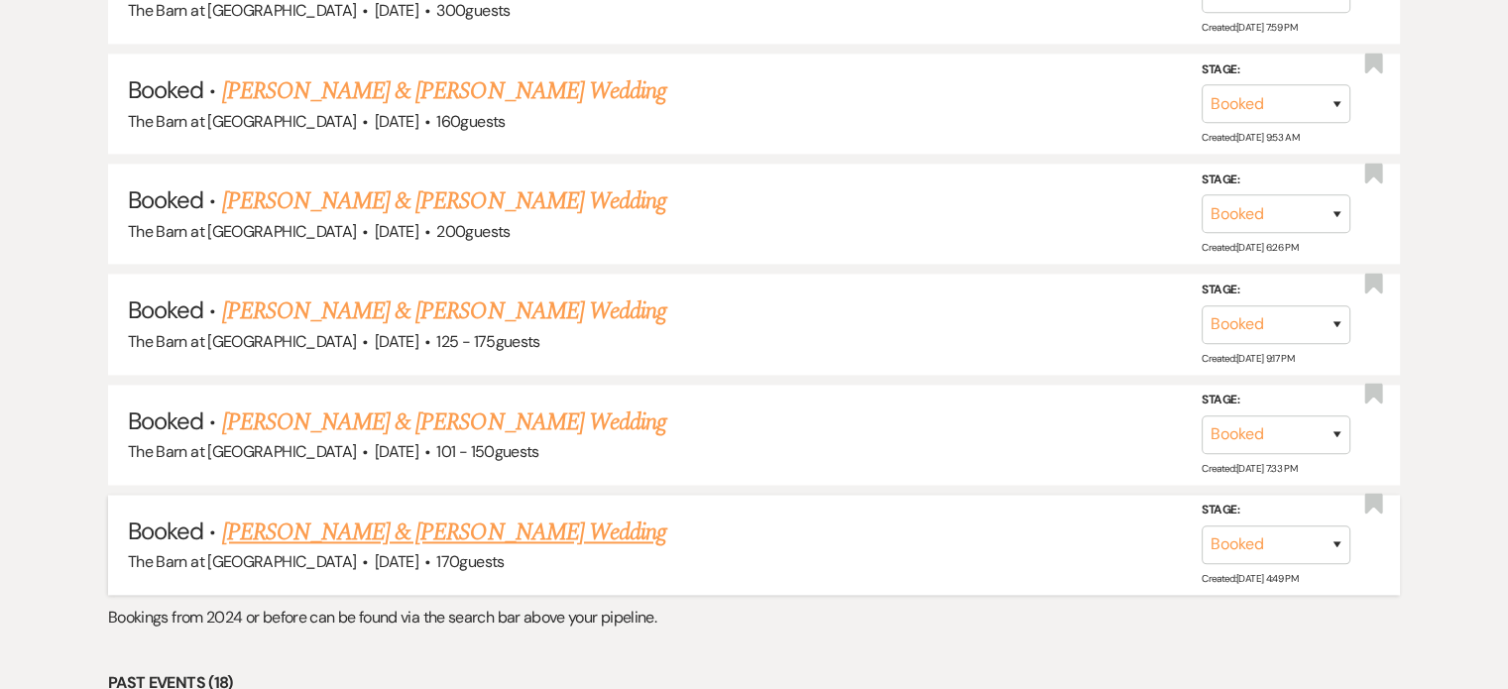
click at [484, 514] on link "[PERSON_NAME] & [PERSON_NAME] Wedding" at bounding box center [444, 532] width 444 height 36
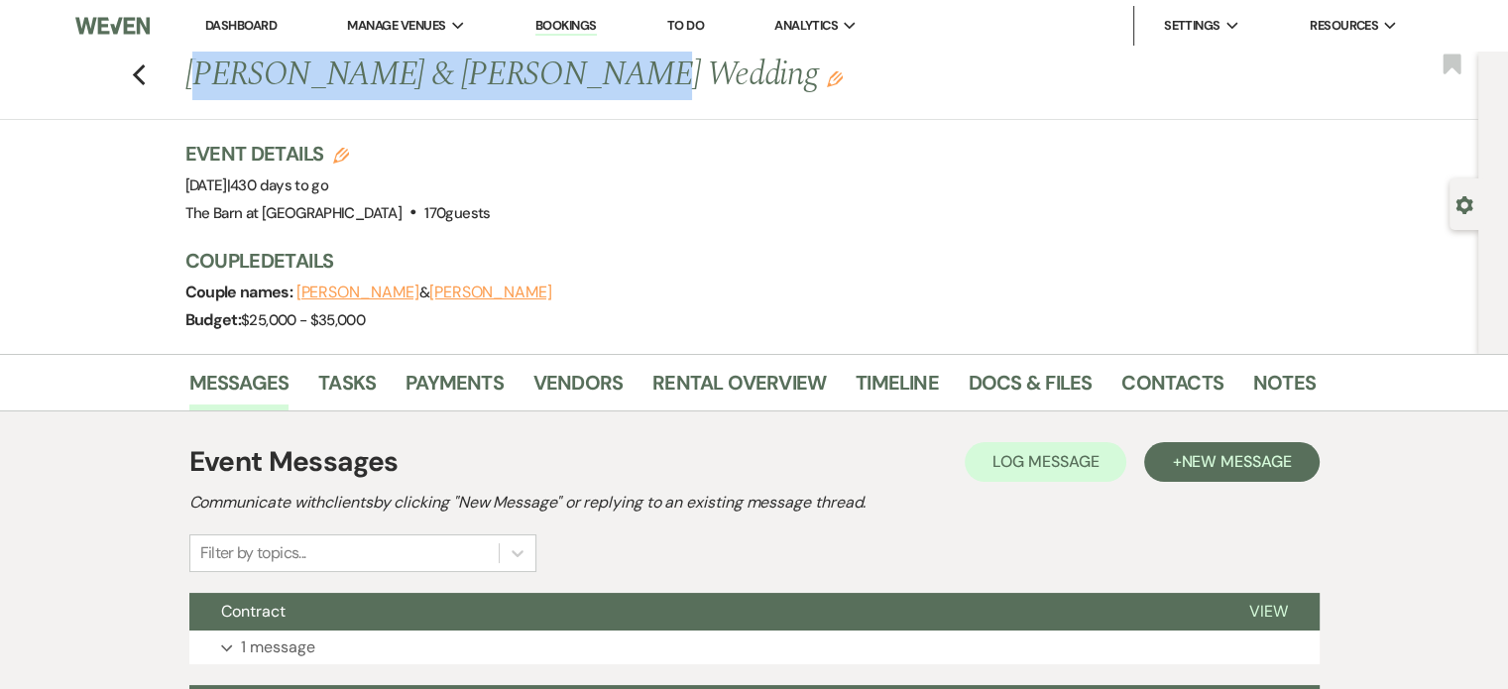
drag, startPoint x: 567, startPoint y: 74, endPoint x: 202, endPoint y: 82, distance: 364.9
click at [202, 82] on h1 "[PERSON_NAME] & [PERSON_NAME] Wedding Edit" at bounding box center [629, 76] width 888 height 48
click at [421, 63] on h1 "[PERSON_NAME] & [PERSON_NAME] Wedding Edit" at bounding box center [629, 76] width 888 height 48
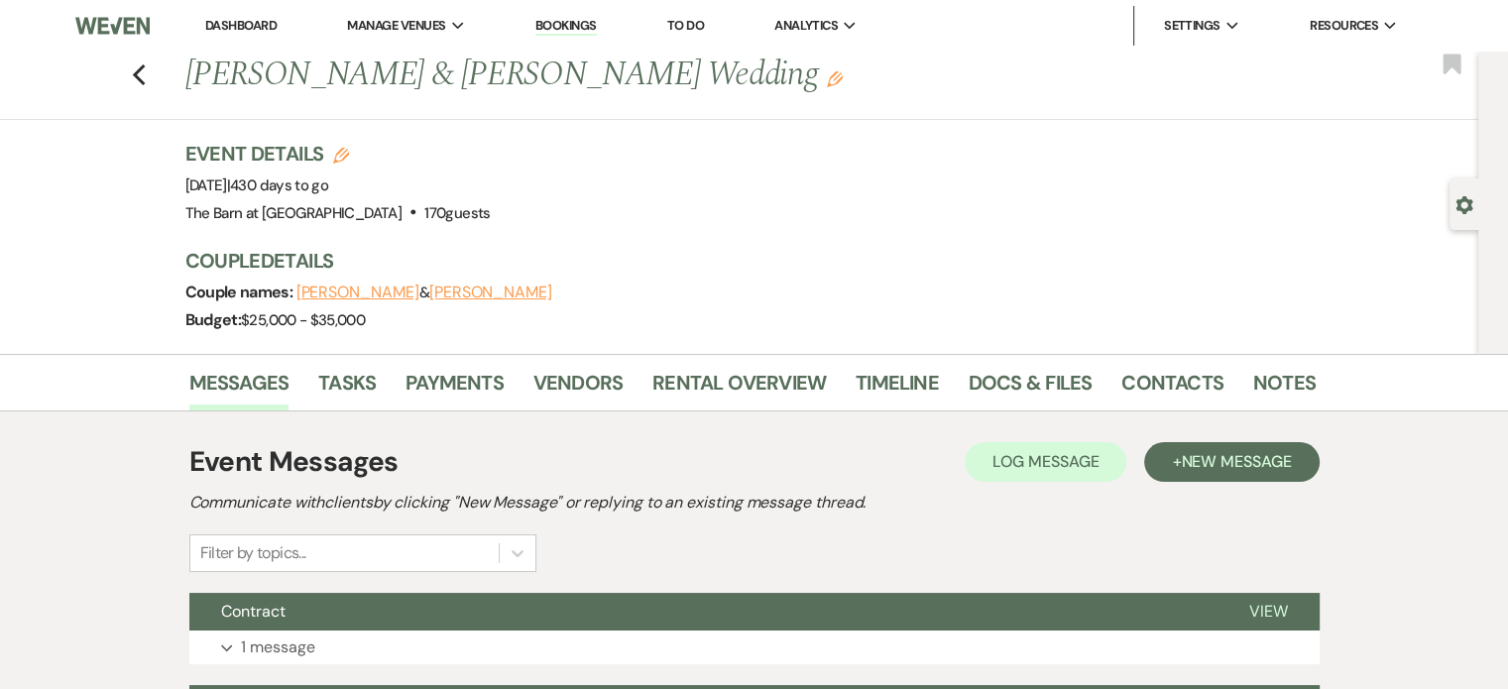
click at [573, 70] on h1 "[PERSON_NAME] & [PERSON_NAME] Wedding Edit" at bounding box center [629, 76] width 888 height 48
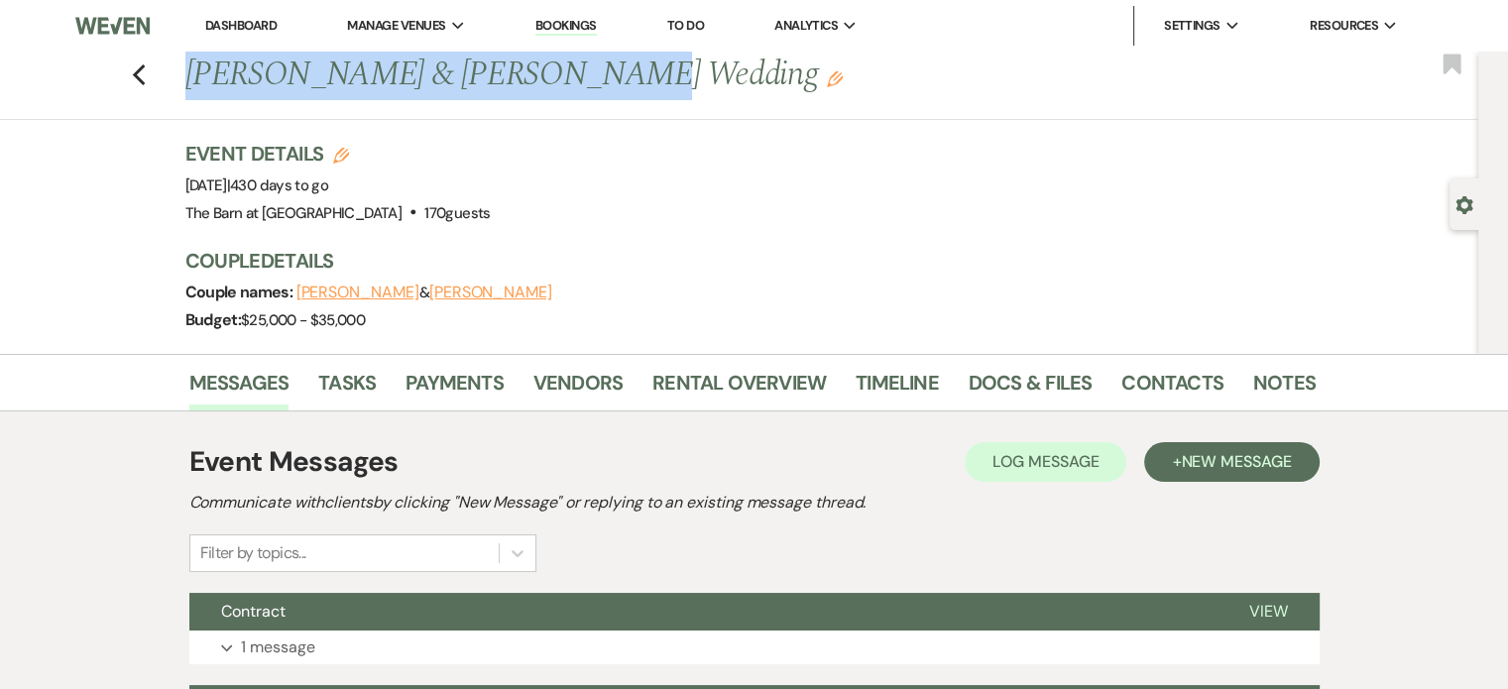
drag, startPoint x: 573, startPoint y: 70, endPoint x: 186, endPoint y: 76, distance: 386.6
click at [186, 76] on div "Previous [PERSON_NAME] & [PERSON_NAME] Wedding Edit" at bounding box center [740, 76] width 1130 height 48
copy h1 "[PERSON_NAME] & [PERSON_NAME]"
click at [145, 70] on use "button" at bounding box center [138, 75] width 13 height 22
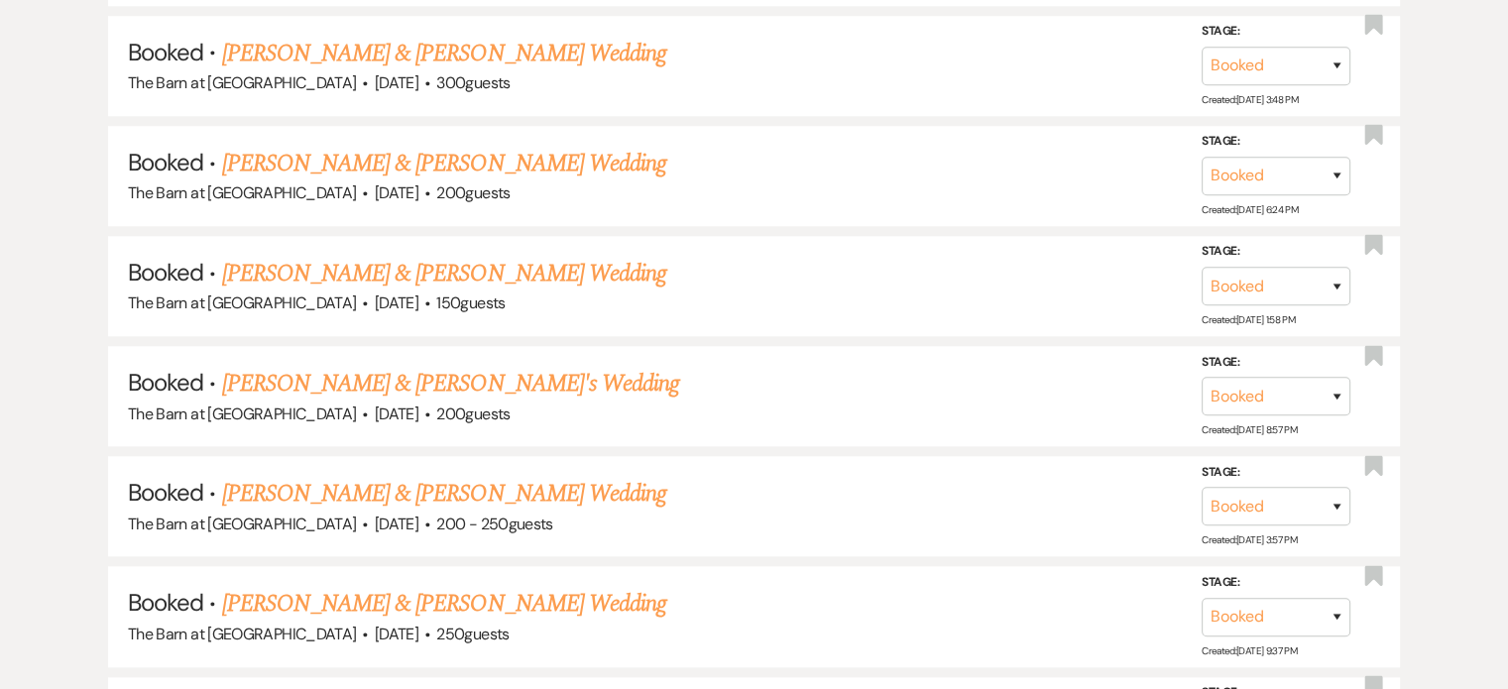
scroll to position [1851, 0]
